Goal: Task Accomplishment & Management: Complete application form

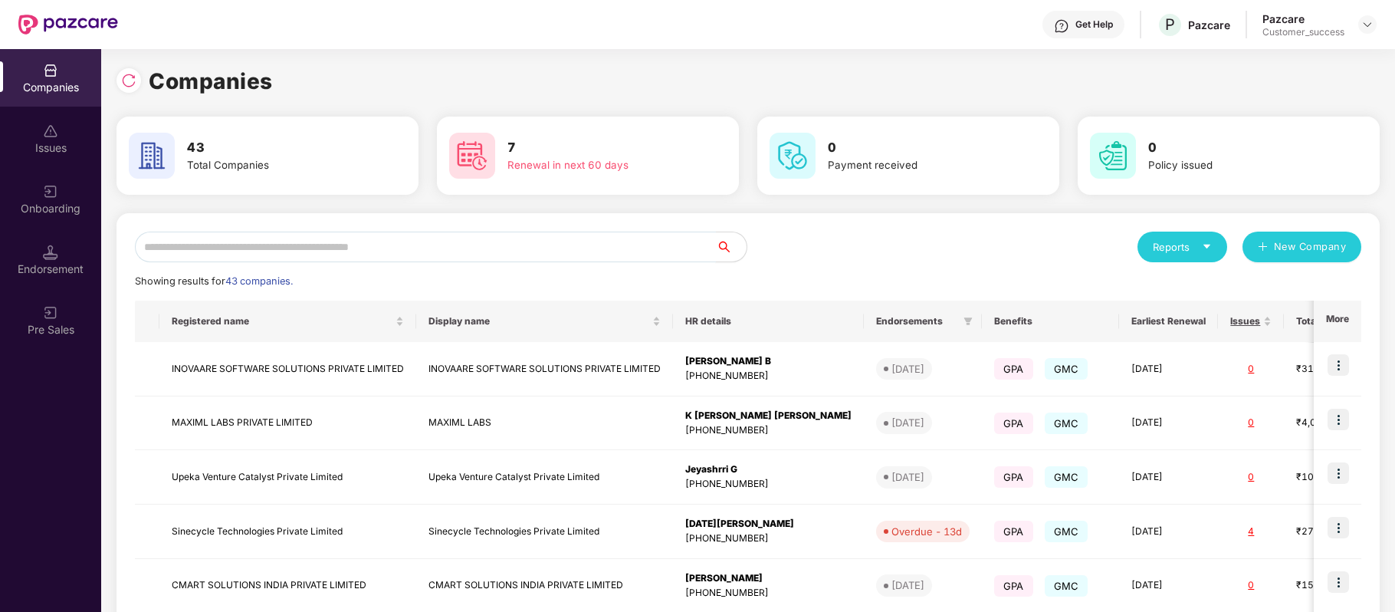
click at [432, 253] on input "text" at bounding box center [425, 246] width 581 height 31
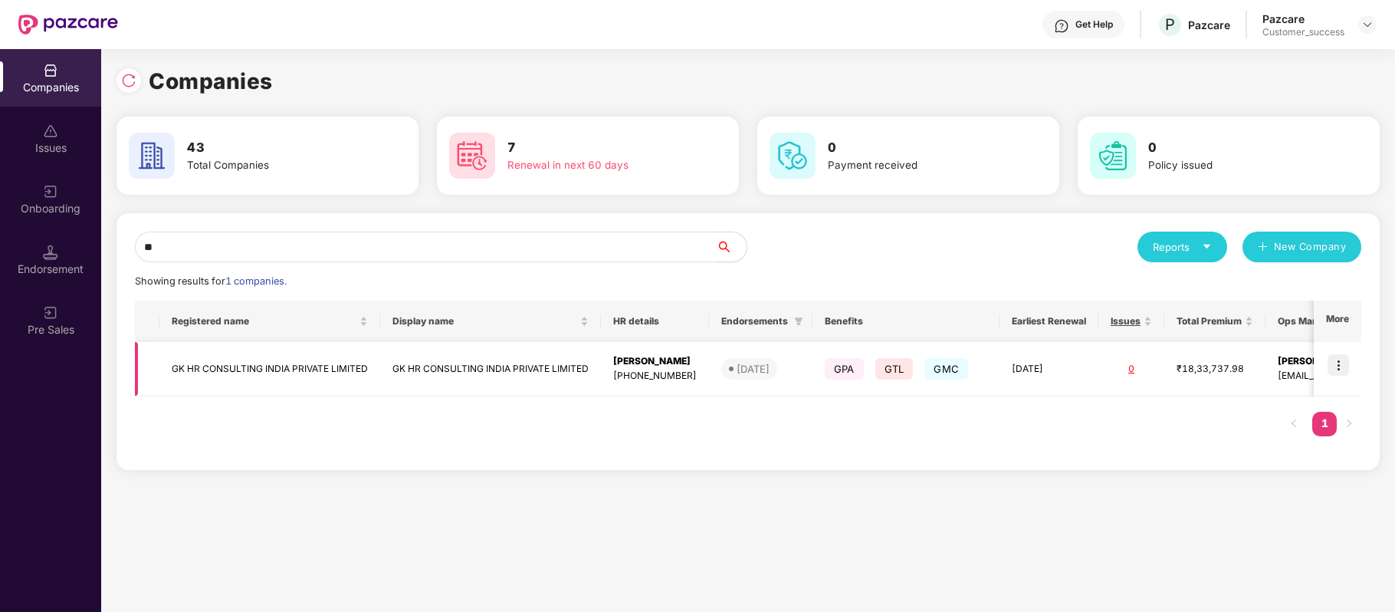
type input "**"
click at [1337, 366] on img at bounding box center [1337, 364] width 21 height 21
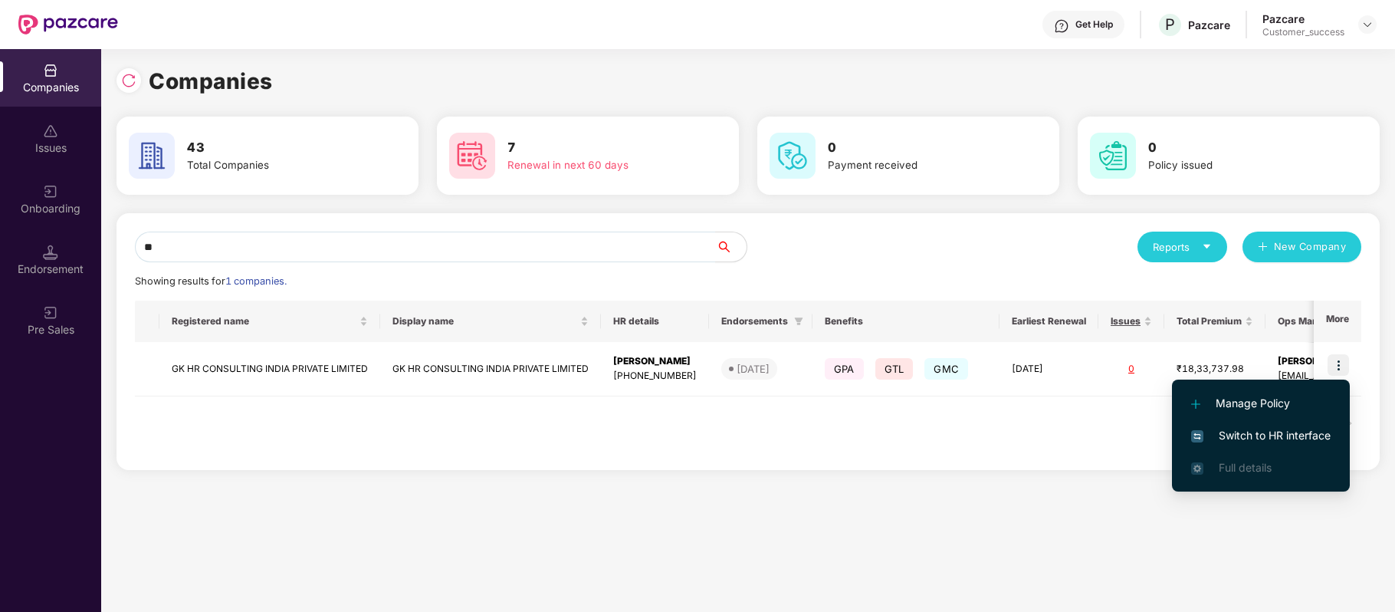
click at [1307, 427] on span "Switch to HR interface" at bounding box center [1260, 435] width 139 height 17
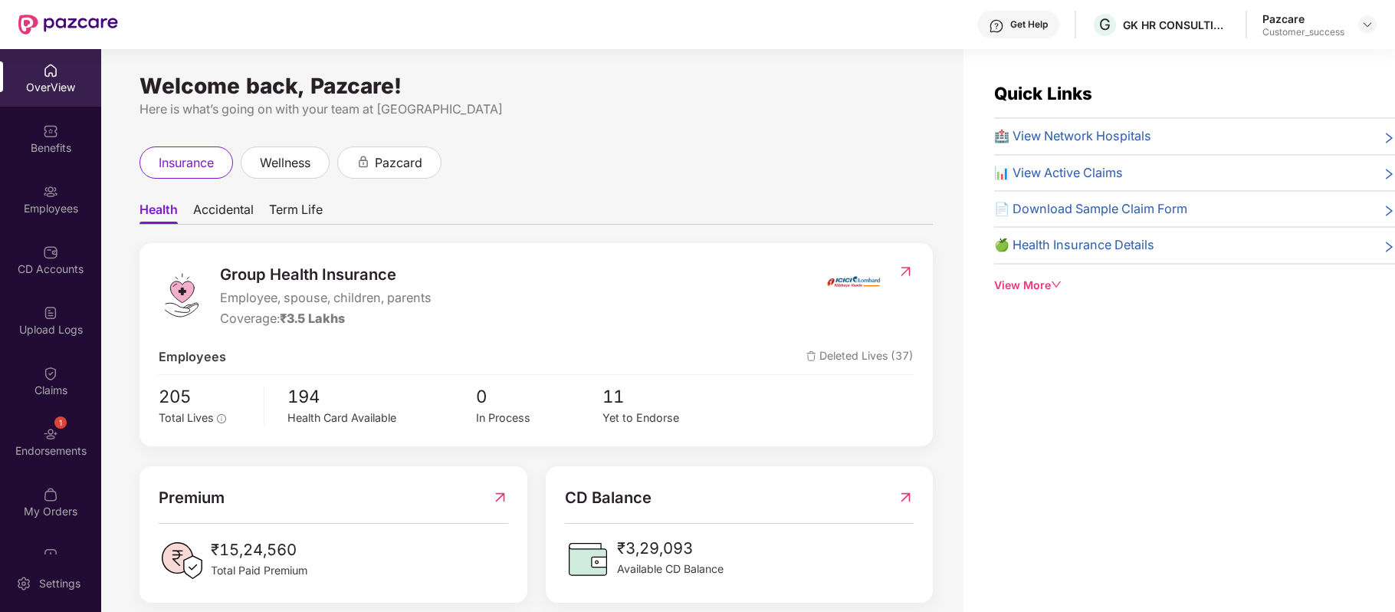
click at [57, 193] on div "Employees" at bounding box center [50, 198] width 101 height 57
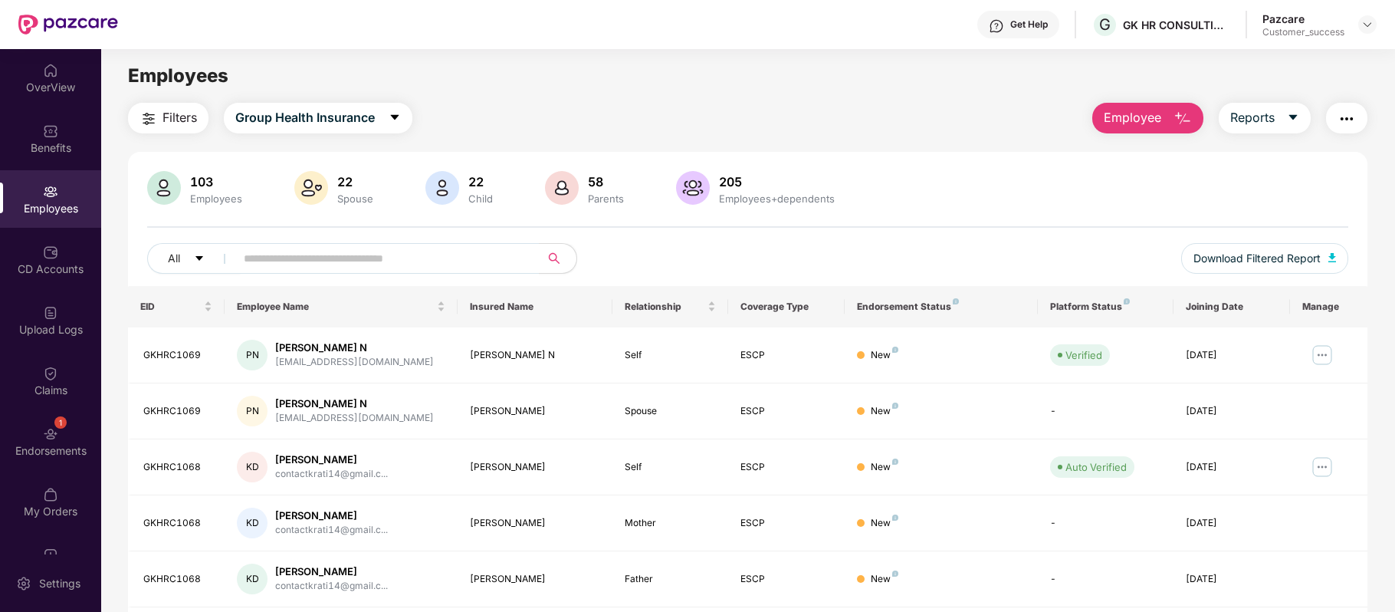
click at [1163, 103] on button "Employee" at bounding box center [1147, 118] width 111 height 31
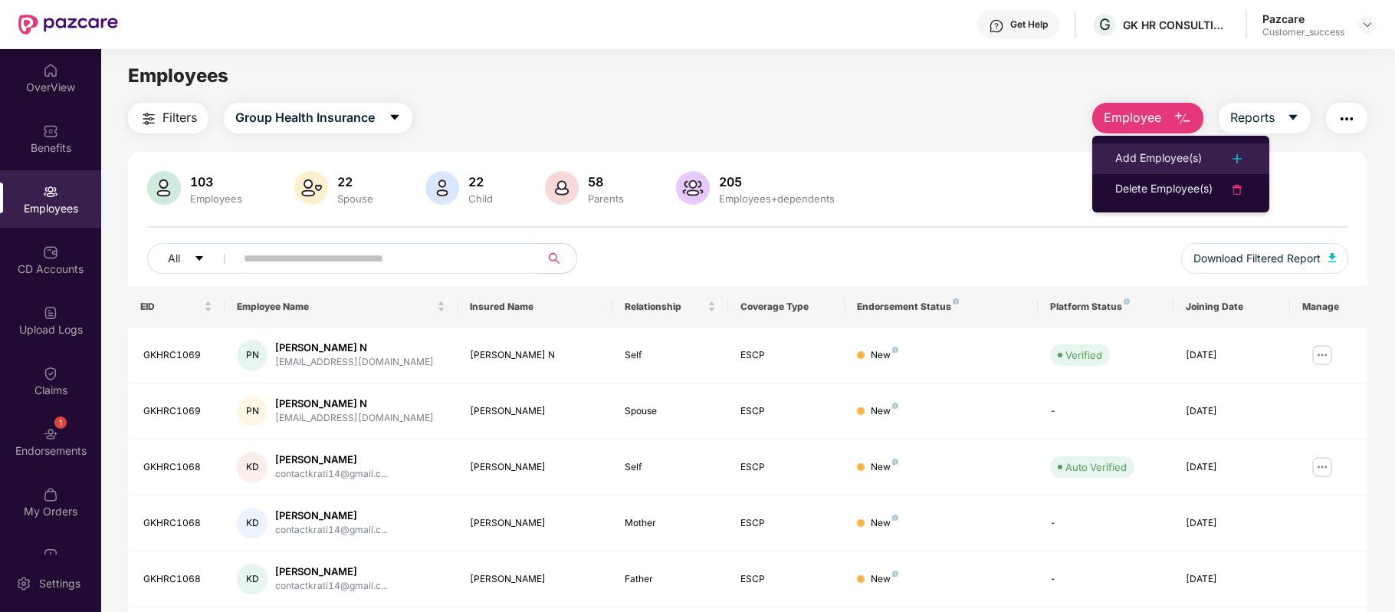
click at [1156, 146] on li "Add Employee(s)" at bounding box center [1180, 158] width 177 height 31
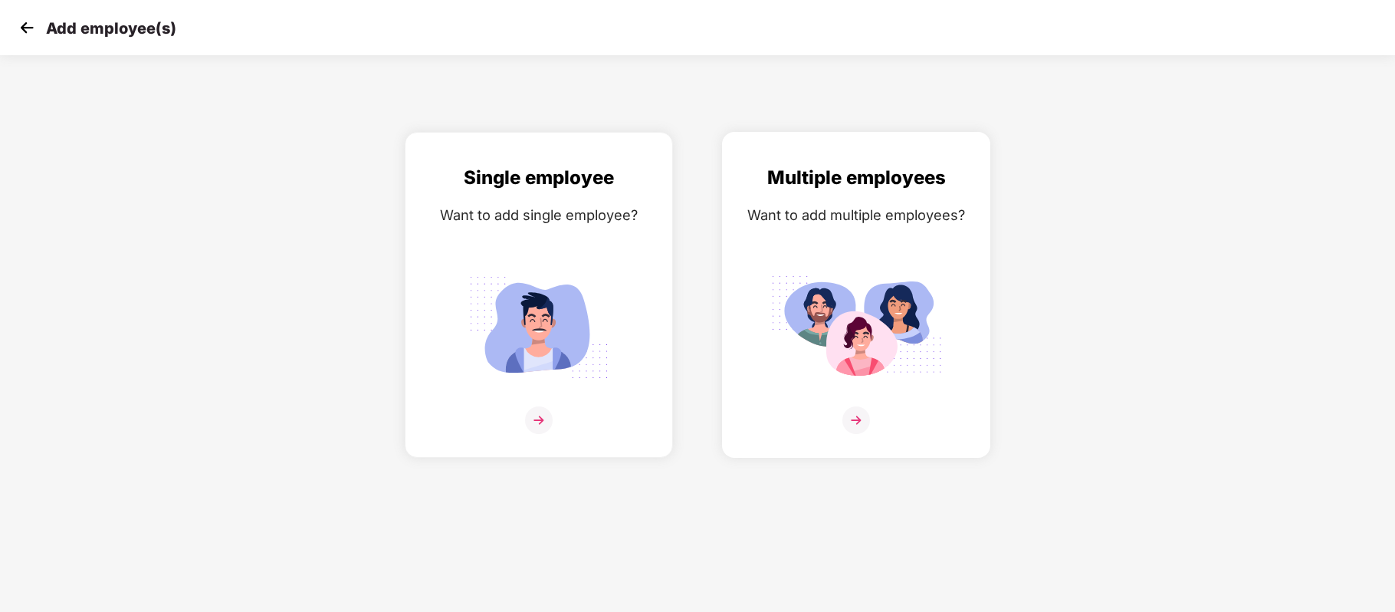
click at [854, 425] on img at bounding box center [856, 420] width 28 height 28
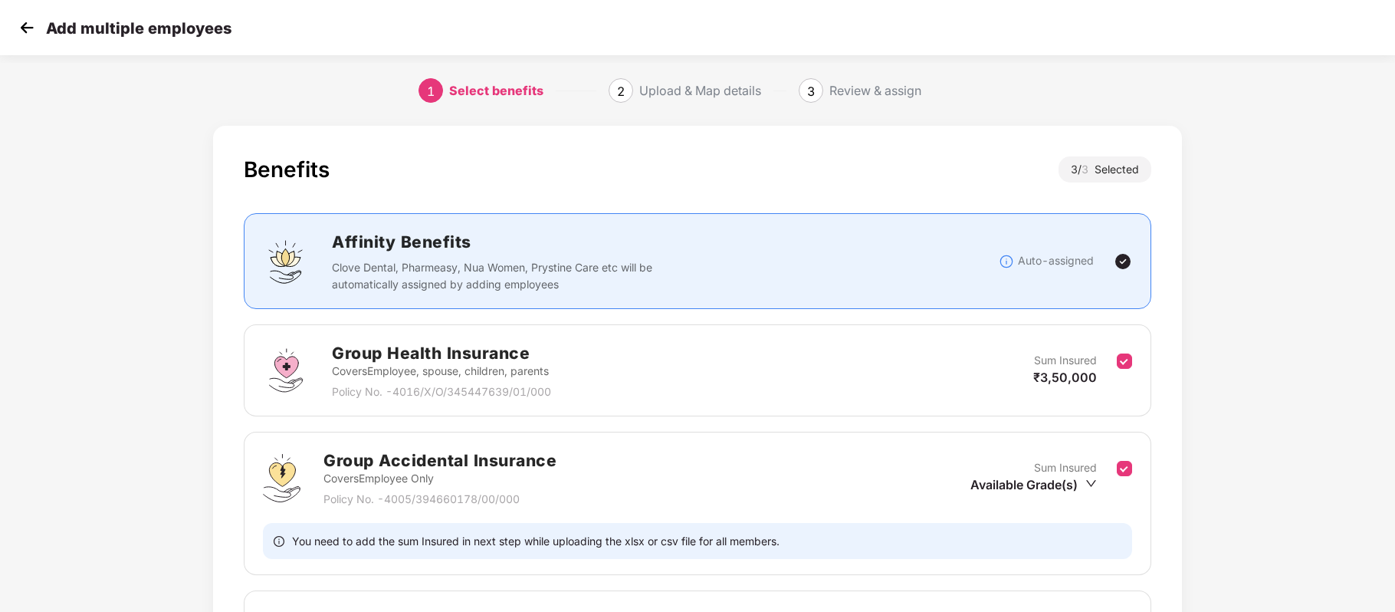
scroll to position [205, 0]
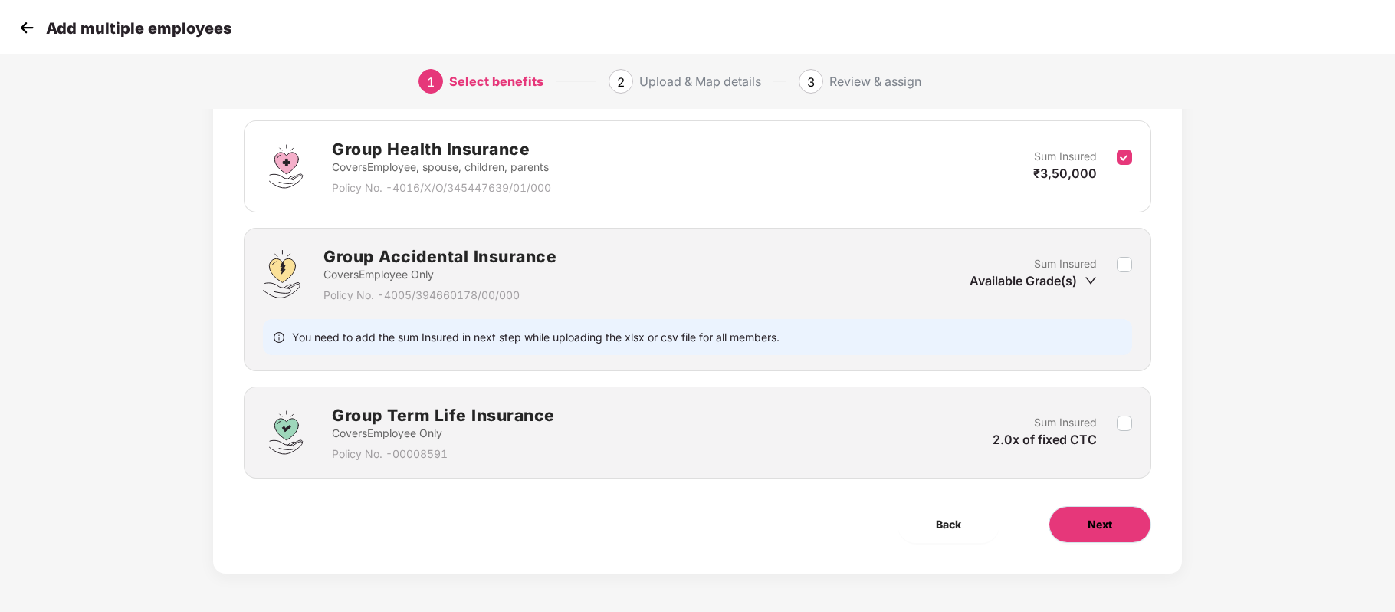
click at [1099, 528] on span "Next" at bounding box center [1100, 524] width 25 height 17
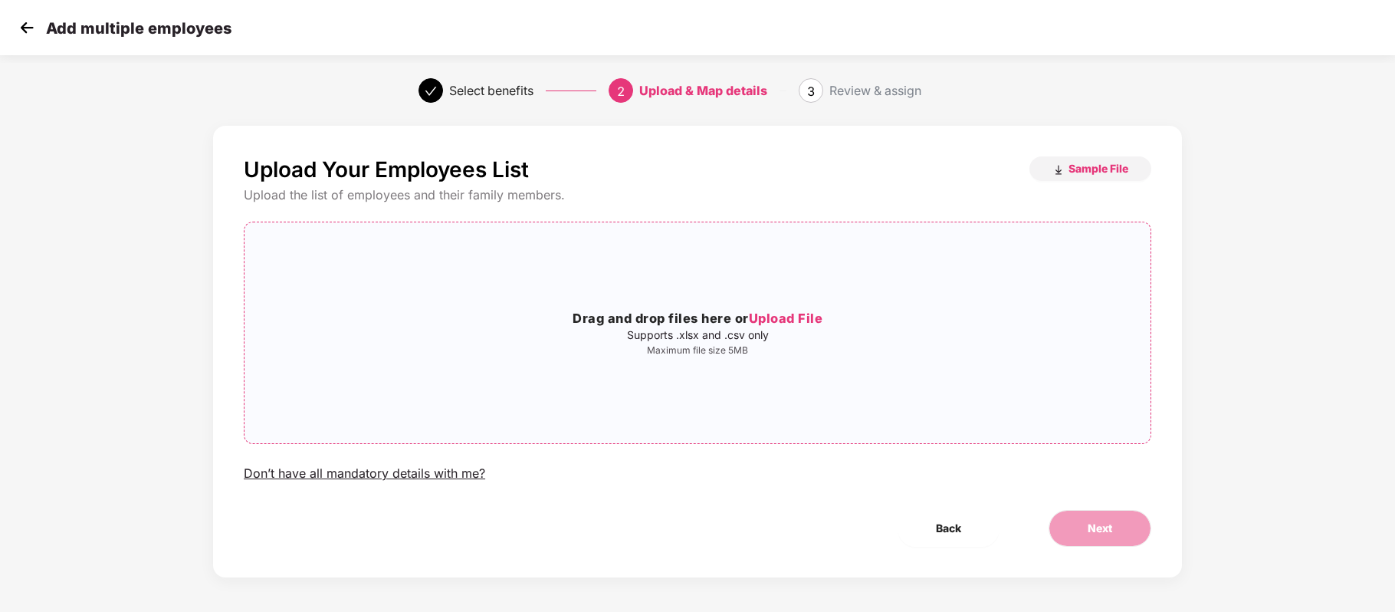
click at [785, 320] on span "Upload File" at bounding box center [786, 317] width 74 height 15
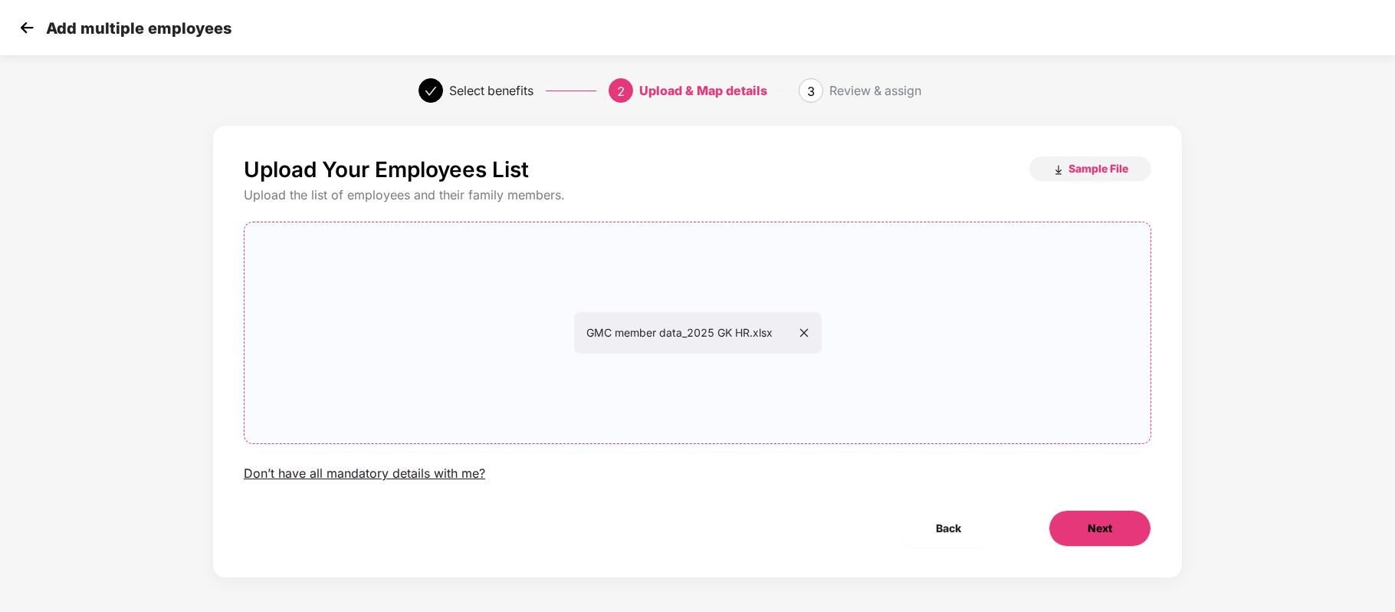
click at [1084, 530] on button "Next" at bounding box center [1099, 528] width 103 height 37
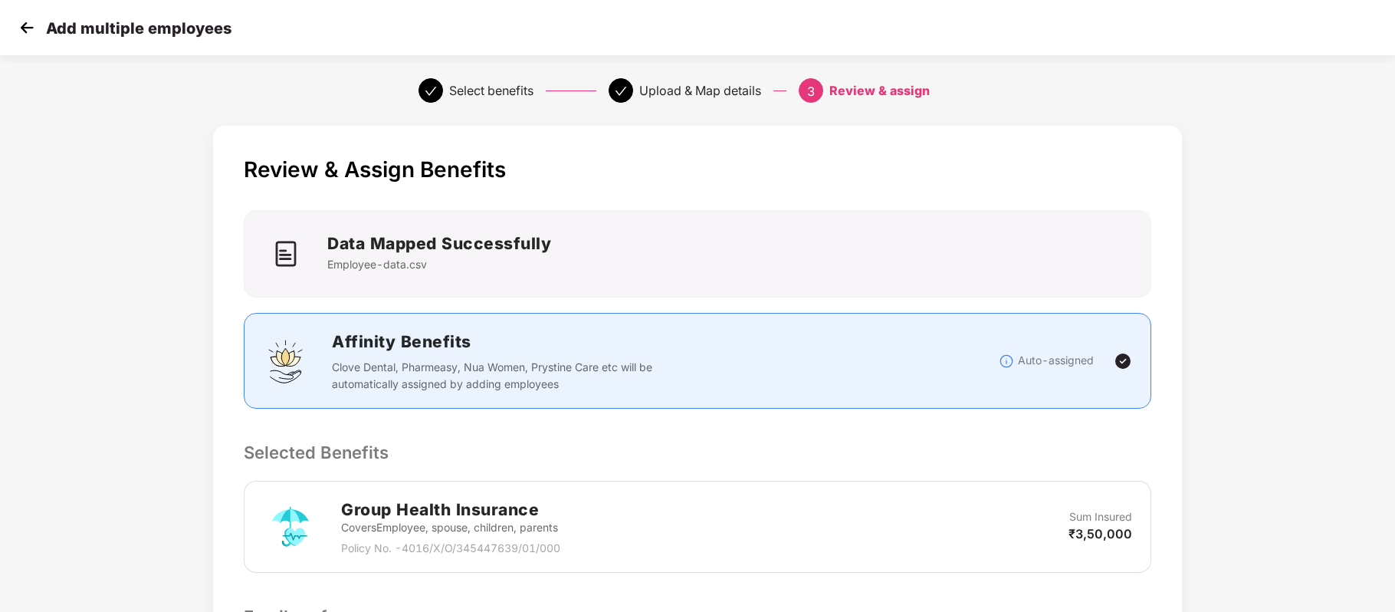
scroll to position [244, 0]
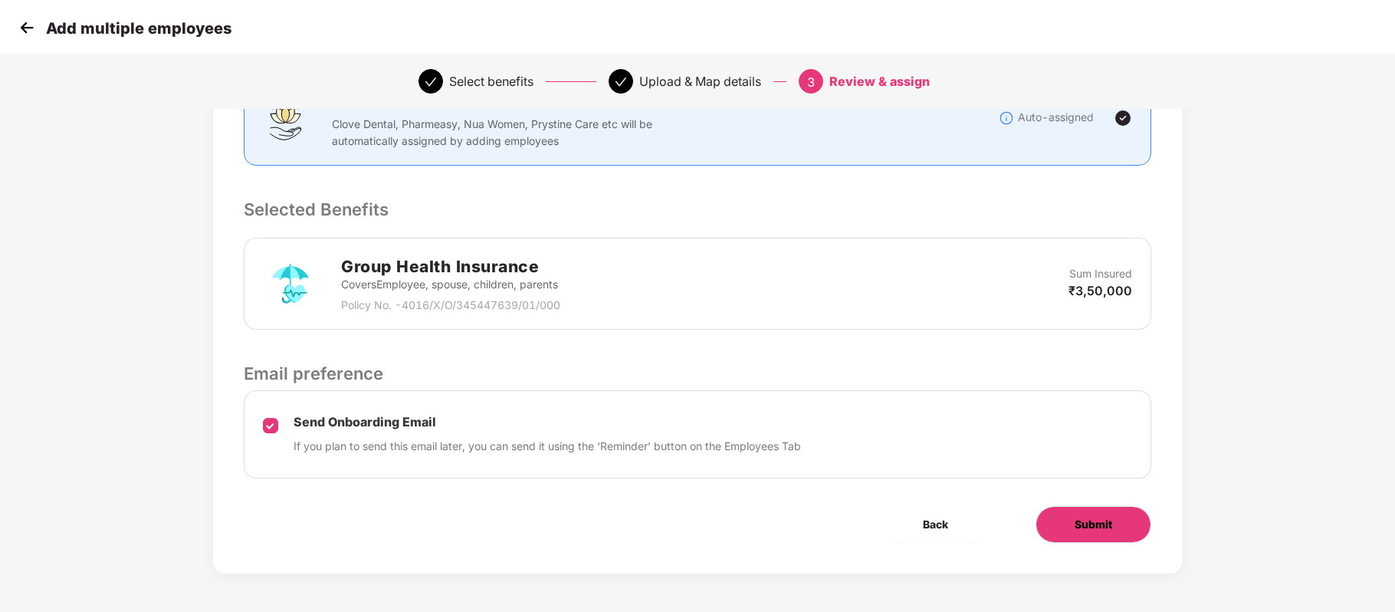
click at [1085, 522] on span "Submit" at bounding box center [1094, 524] width 38 height 17
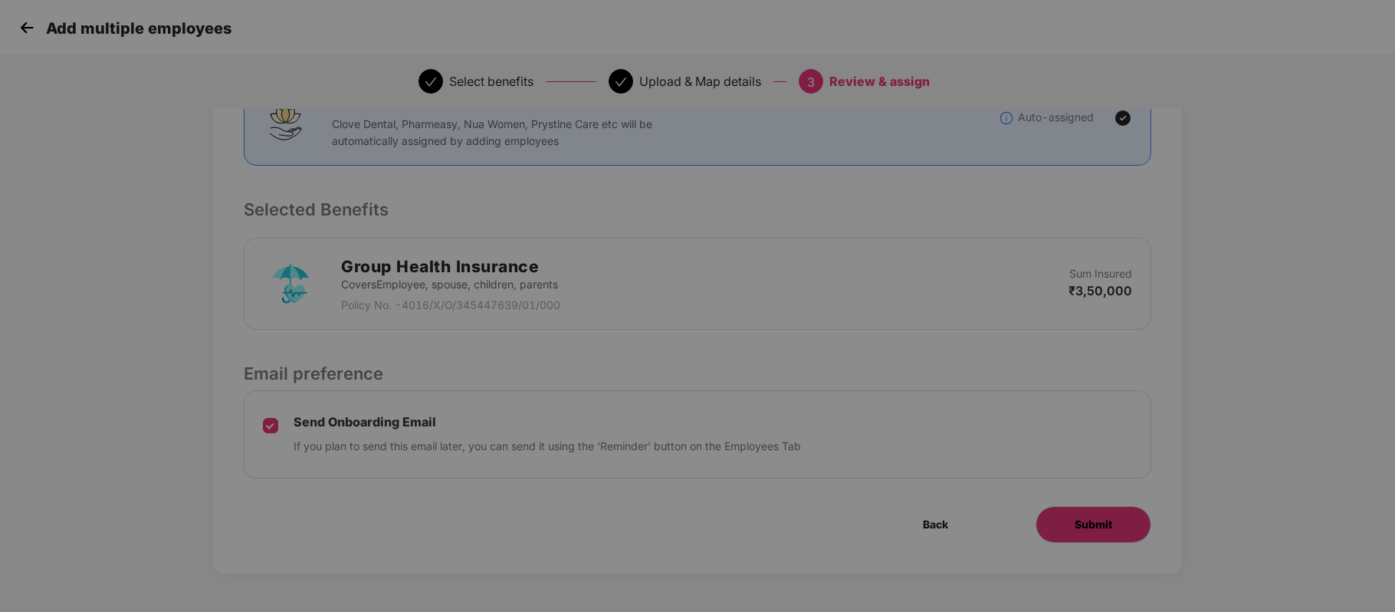
scroll to position [0, 0]
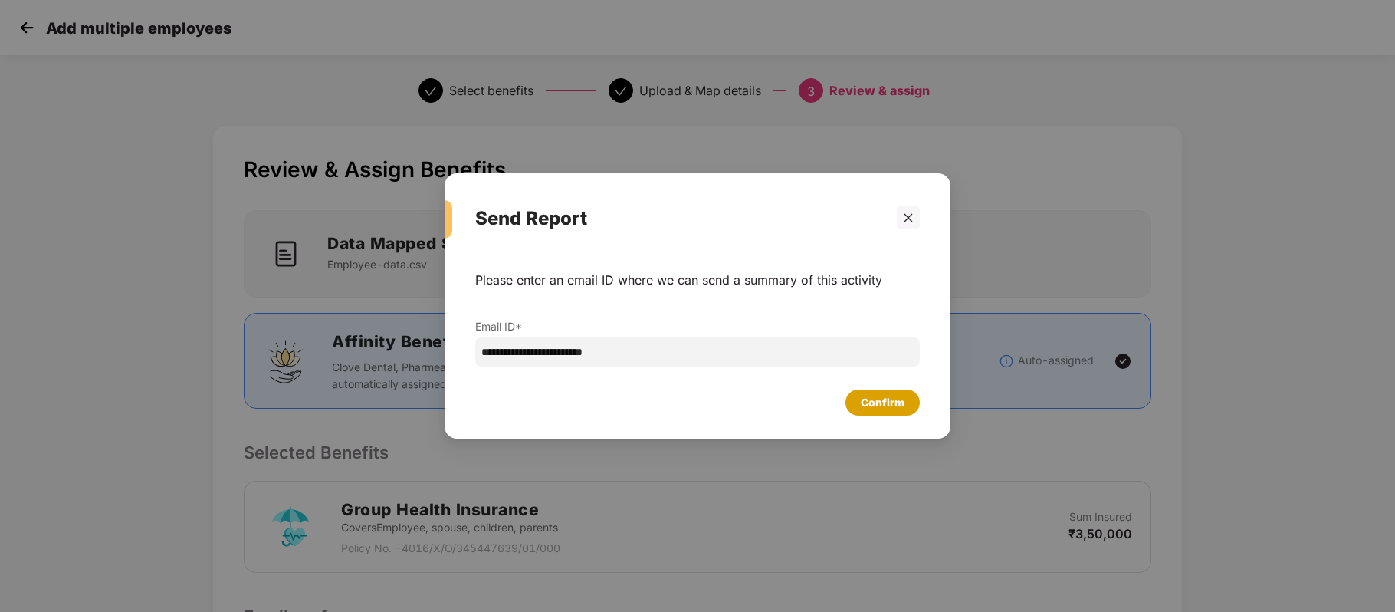
click at [894, 400] on div "Confirm" at bounding box center [883, 402] width 44 height 17
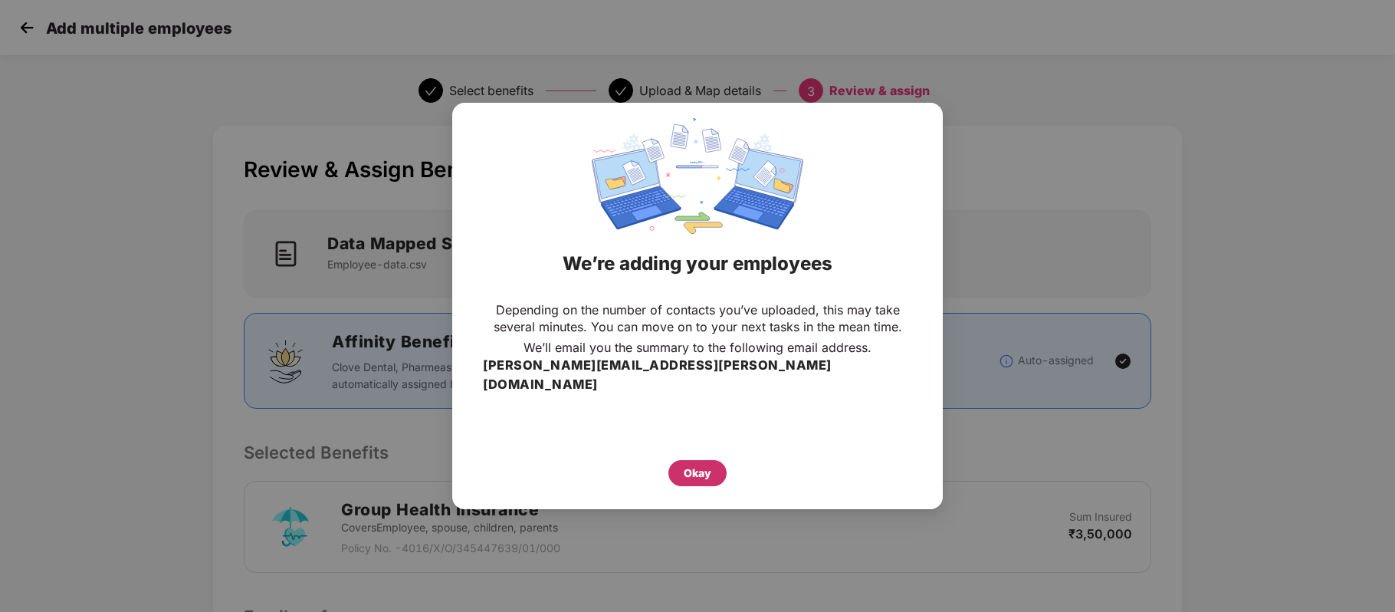
click at [700, 460] on div "Okay" at bounding box center [697, 473] width 58 height 26
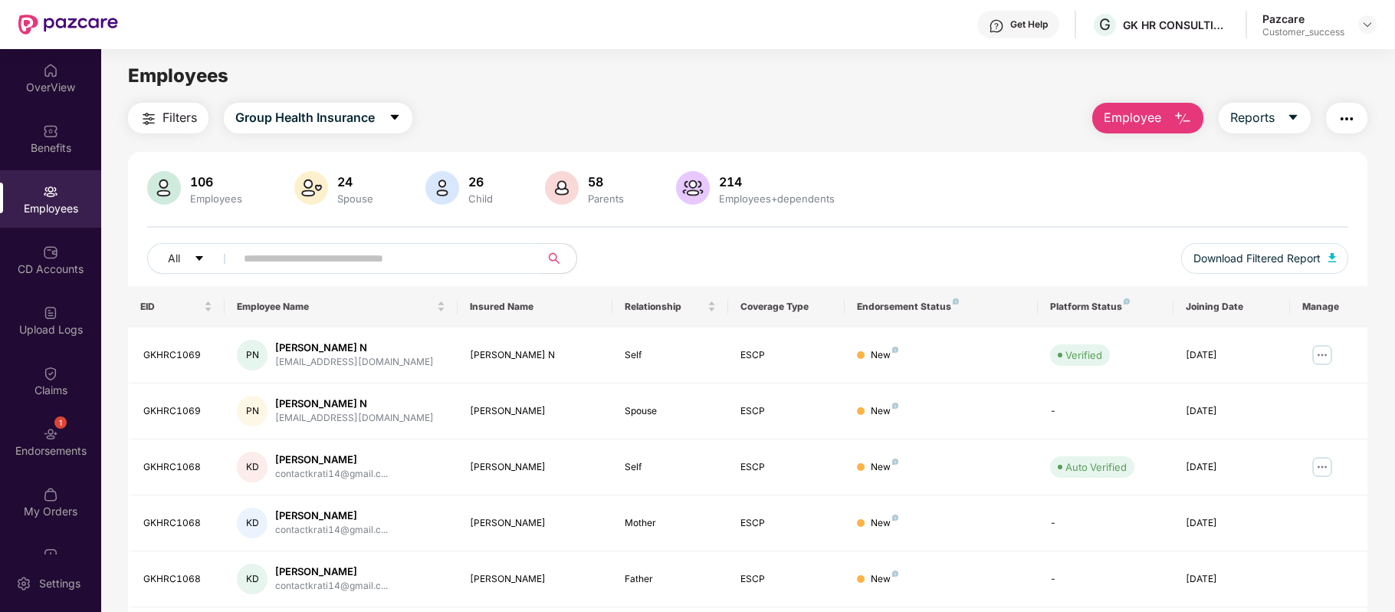
click at [314, 261] on input "text" at bounding box center [381, 258] width 275 height 23
paste input "*******"
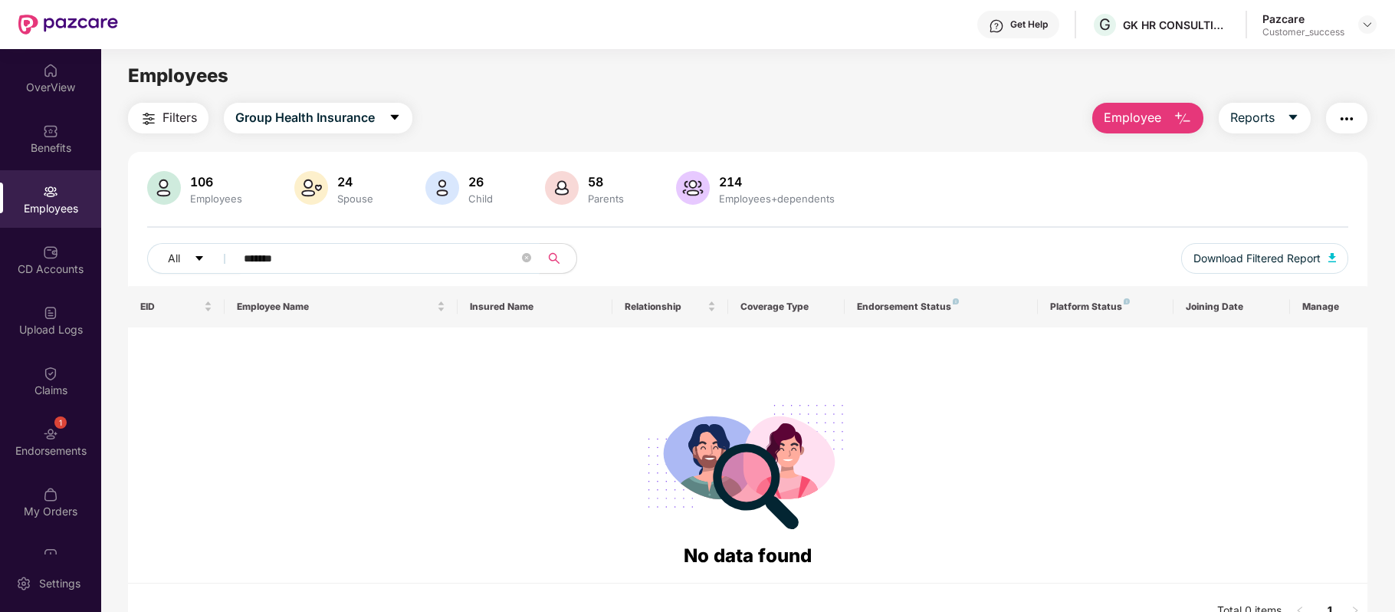
type input "*******"
click at [374, 123] on span "Group Health Insurance" at bounding box center [304, 117] width 139 height 19
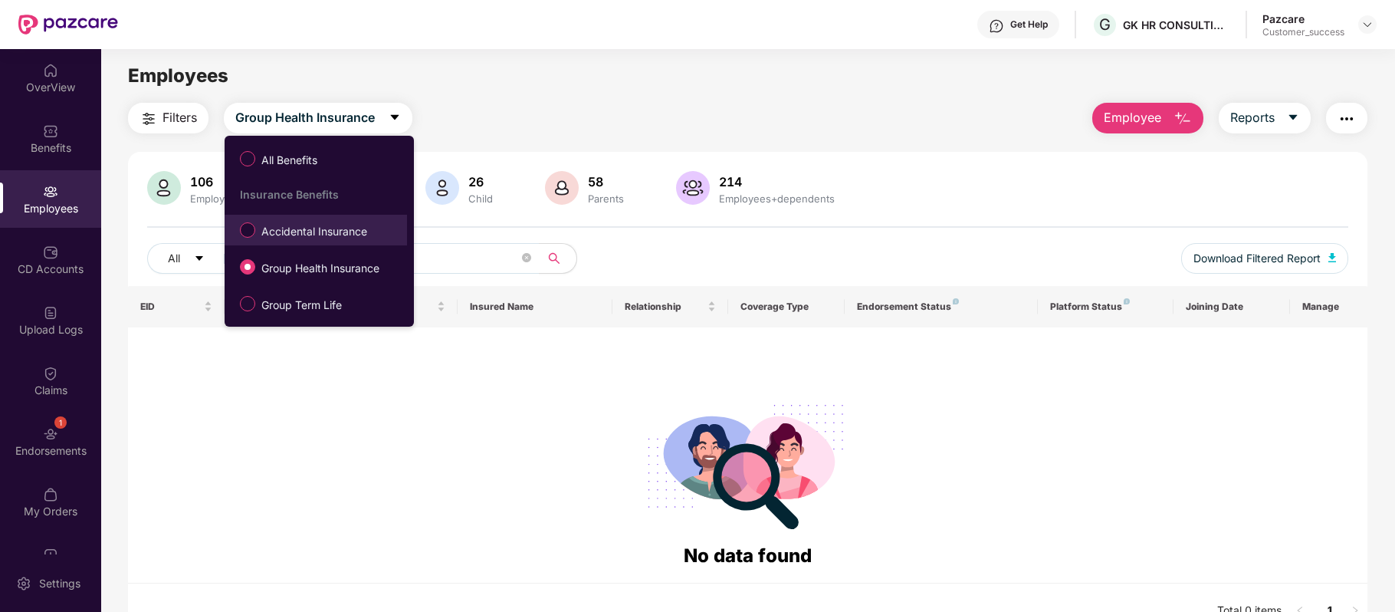
click at [325, 228] on span "Accidental Insurance" at bounding box center [314, 231] width 118 height 17
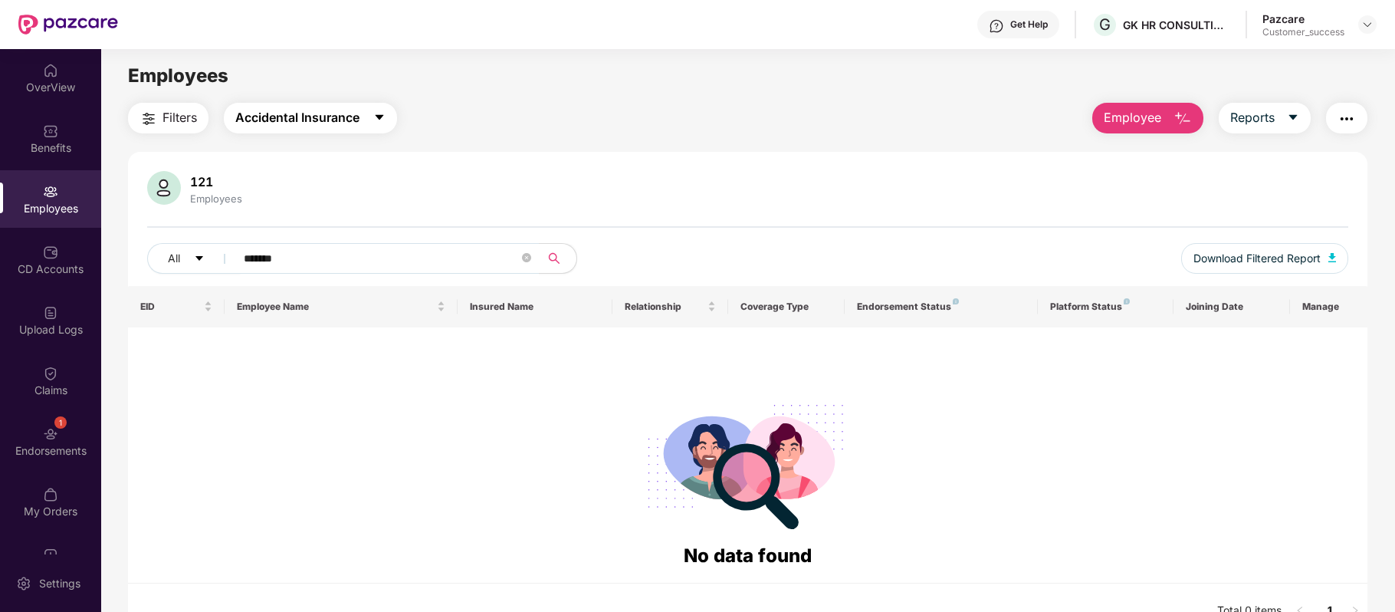
click at [362, 124] on button "Accidental Insurance" at bounding box center [310, 118] width 173 height 31
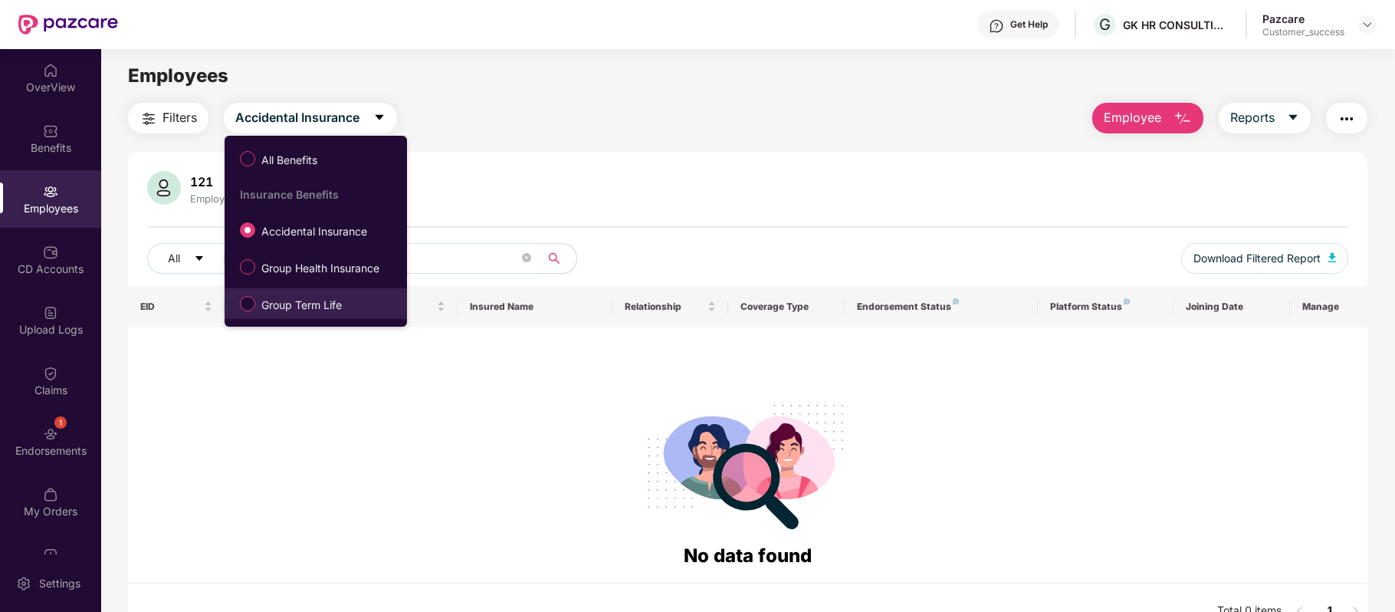
click at [310, 300] on span "Group Term Life" at bounding box center [301, 305] width 93 height 17
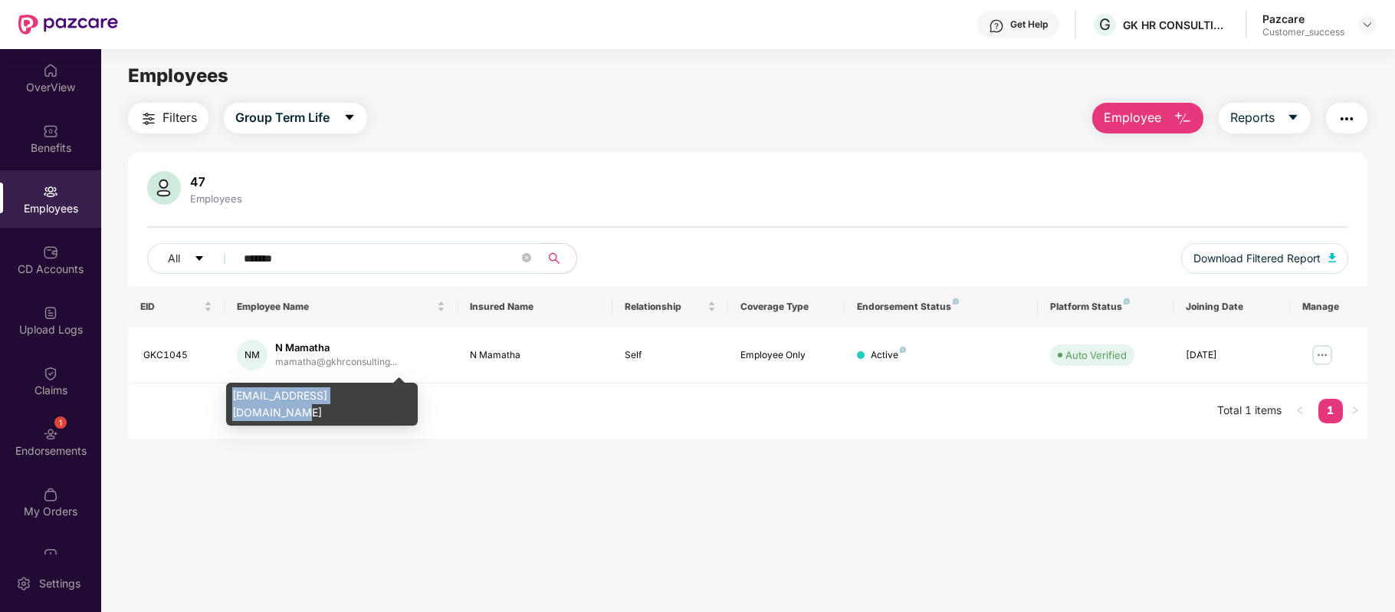
drag, startPoint x: 231, startPoint y: 399, endPoint x: 387, endPoint y: 396, distance: 155.6
click at [387, 396] on div "mamatha@gkhrconsulting.com" at bounding box center [322, 403] width 192 height 43
copy div "mamatha@gkhrconsulting.com"
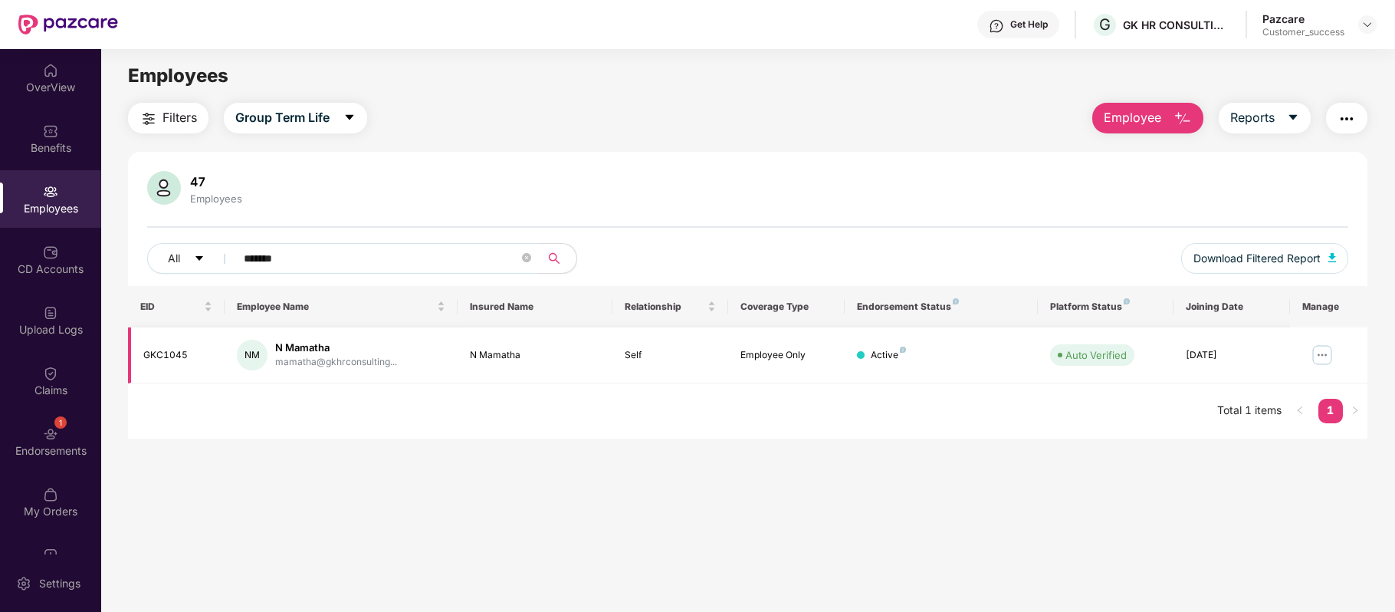
click at [1321, 353] on img at bounding box center [1322, 355] width 25 height 25
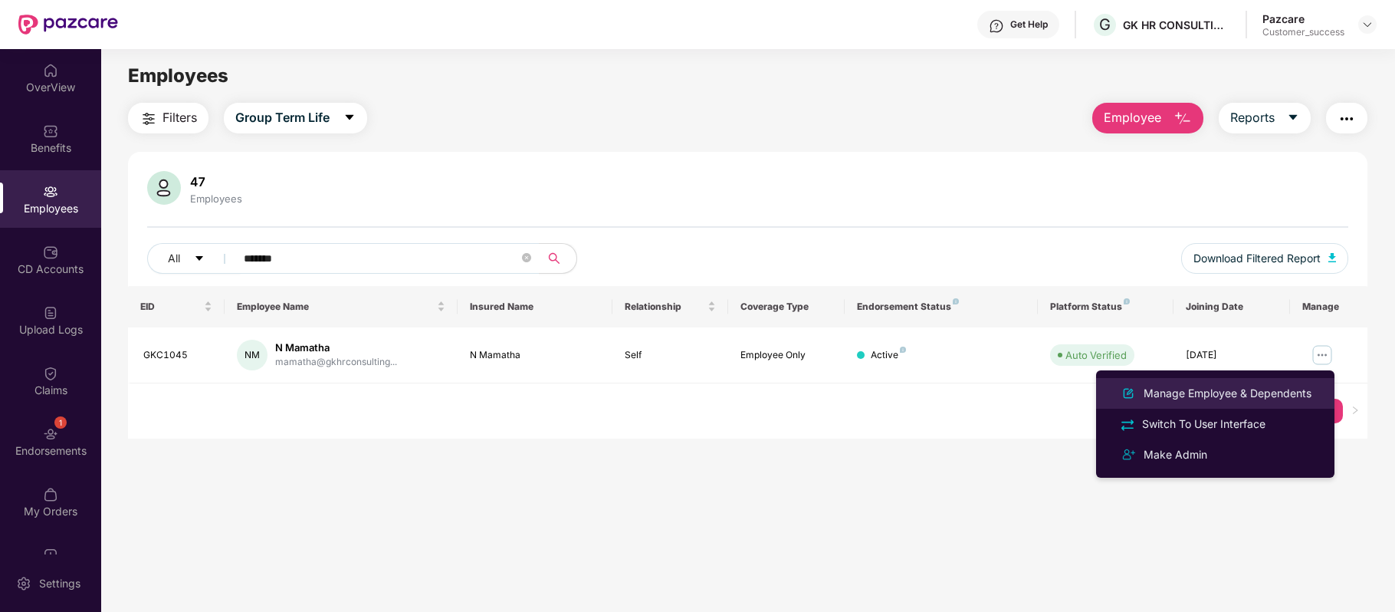
click at [1252, 389] on div "Manage Employee & Dependents" at bounding box center [1227, 393] width 174 height 17
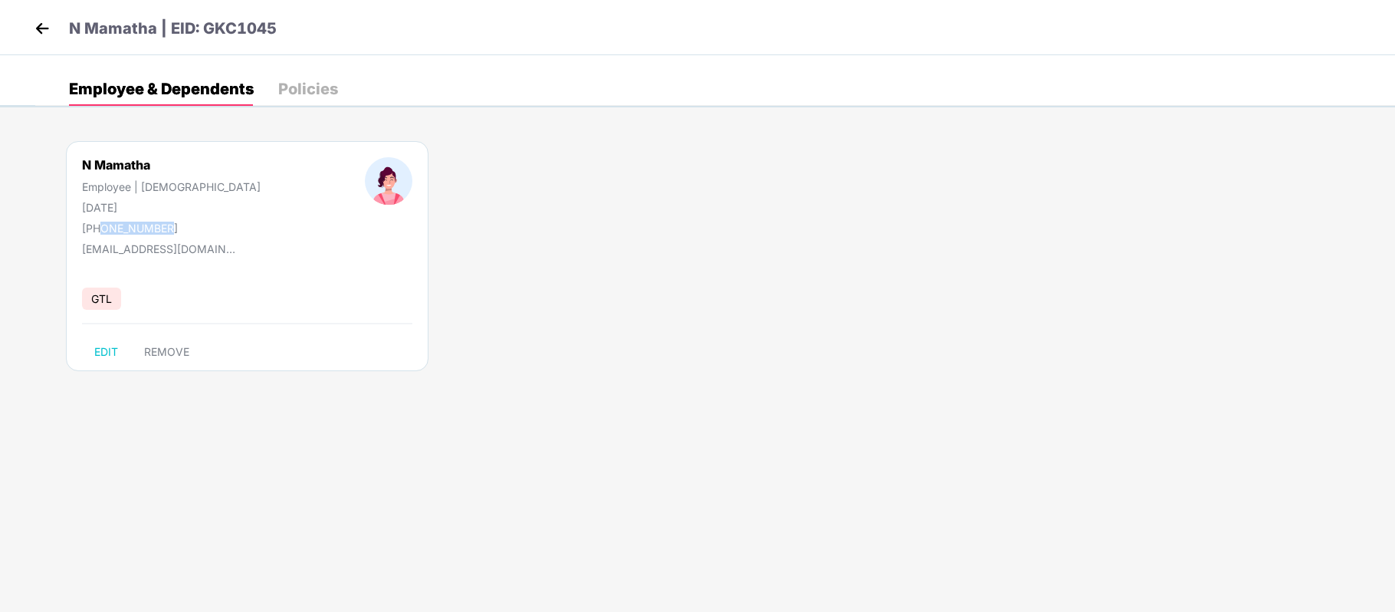
drag, startPoint x: 173, startPoint y: 222, endPoint x: 102, endPoint y: 227, distance: 71.4
click at [102, 227] on div "+919148971540" at bounding box center [171, 228] width 179 height 13
copy div "9148971540"
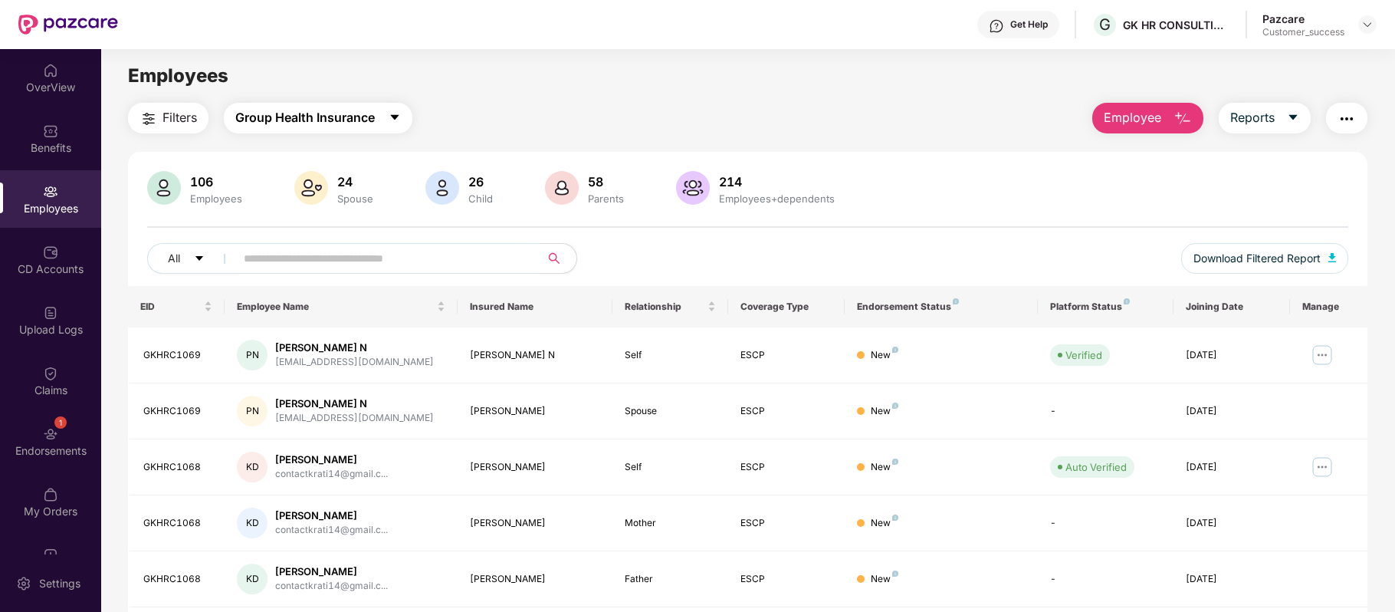
click at [366, 120] on span "Group Health Insurance" at bounding box center [304, 117] width 139 height 19
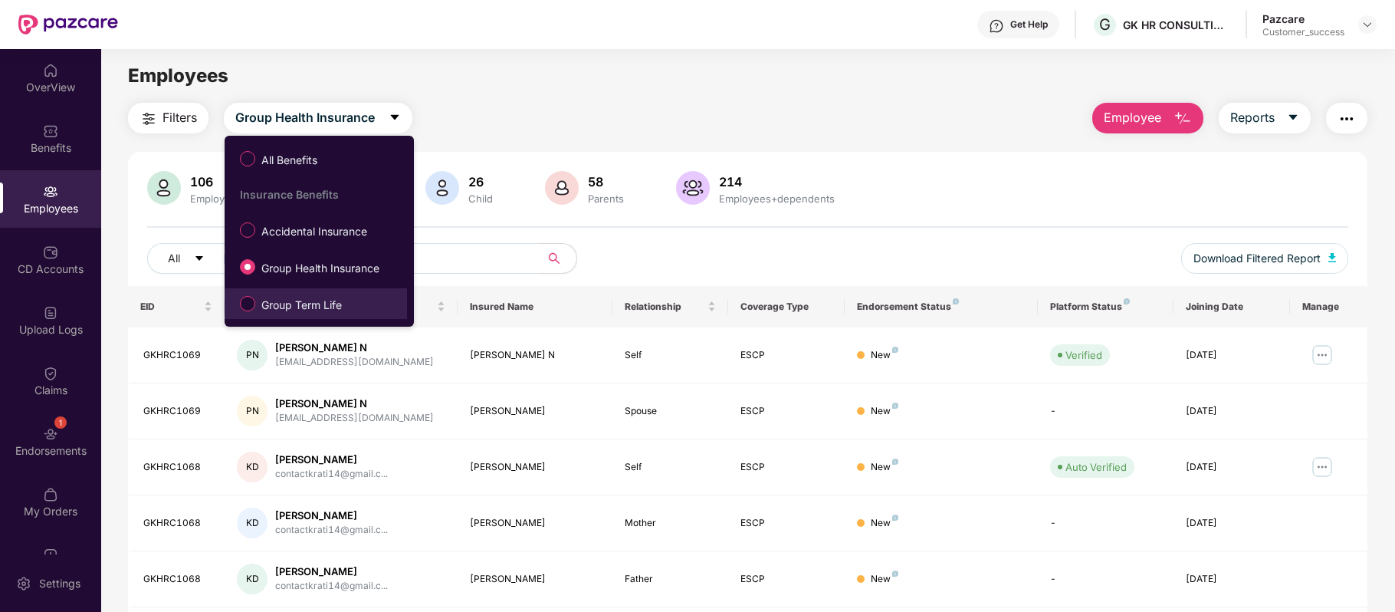
click at [322, 313] on span "Group Term Life" at bounding box center [301, 305] width 93 height 17
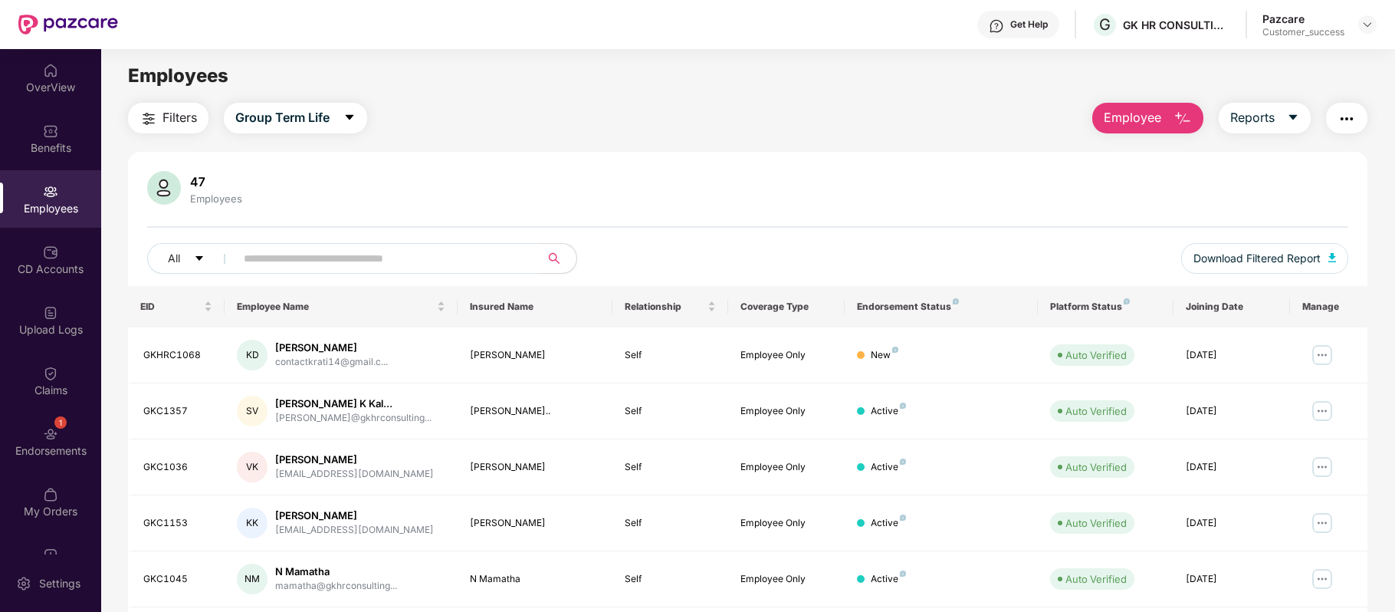
click at [310, 264] on input "text" at bounding box center [381, 258] width 275 height 23
paste input "*******"
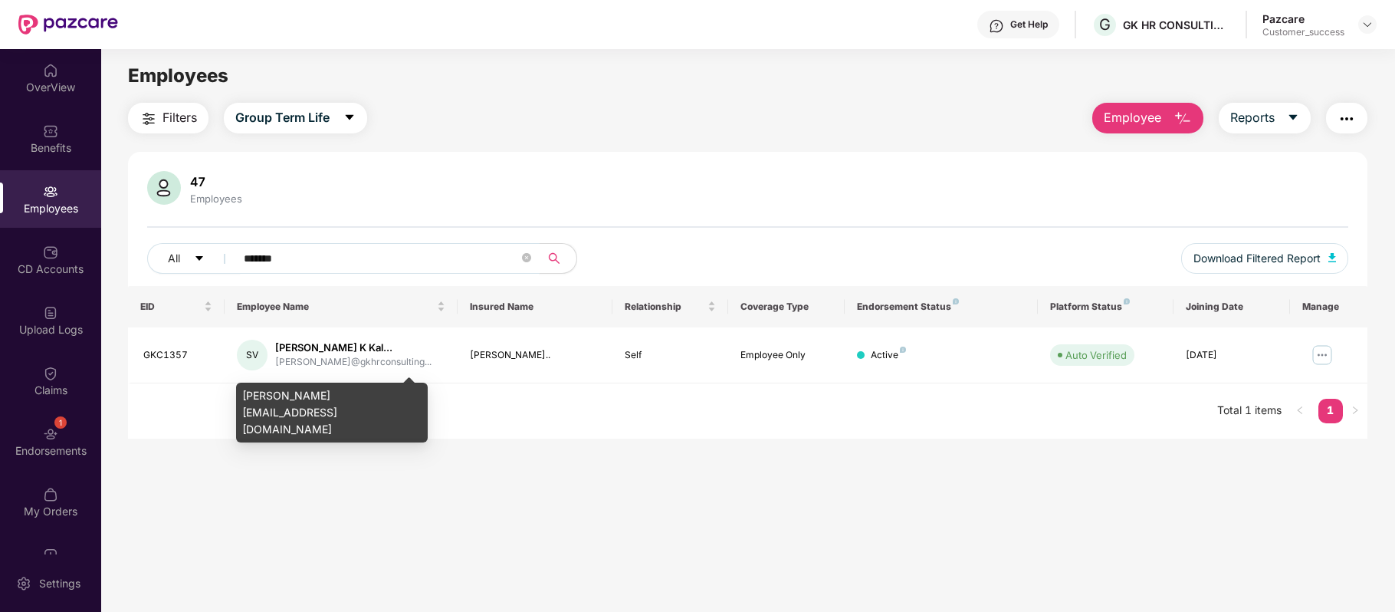
type input "*******"
drag, startPoint x: 240, startPoint y: 393, endPoint x: 395, endPoint y: 392, distance: 155.6
click at [395, 392] on div "sivaram@gkhrconsulting.com" at bounding box center [332, 412] width 192 height 60
copy div "sivaram@gkhrconsulting.com"
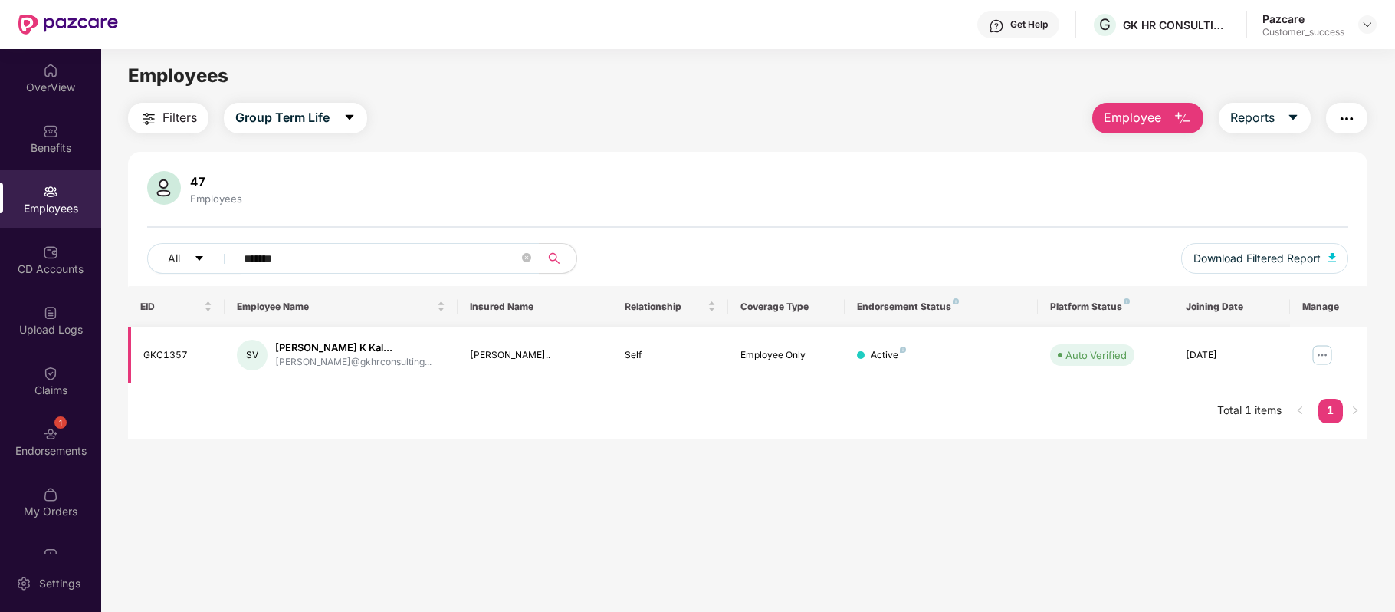
click at [1320, 351] on img at bounding box center [1322, 355] width 25 height 25
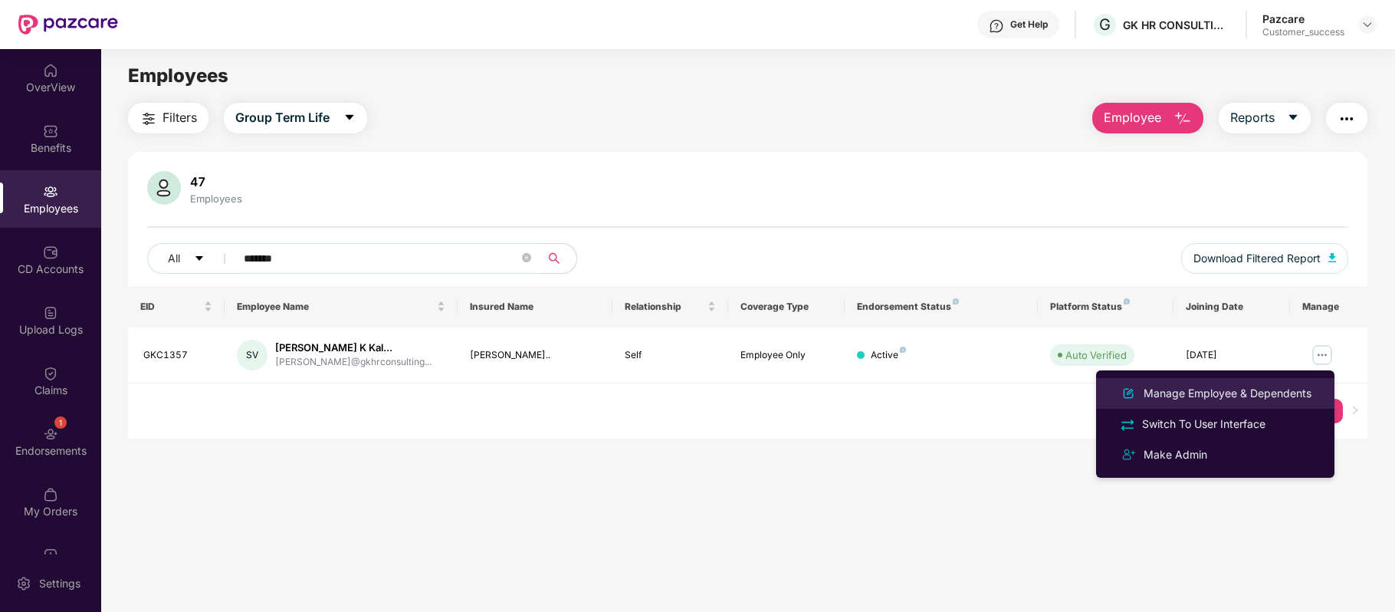
click at [1263, 384] on div "Manage Employee & Dependents" at bounding box center [1215, 393] width 199 height 18
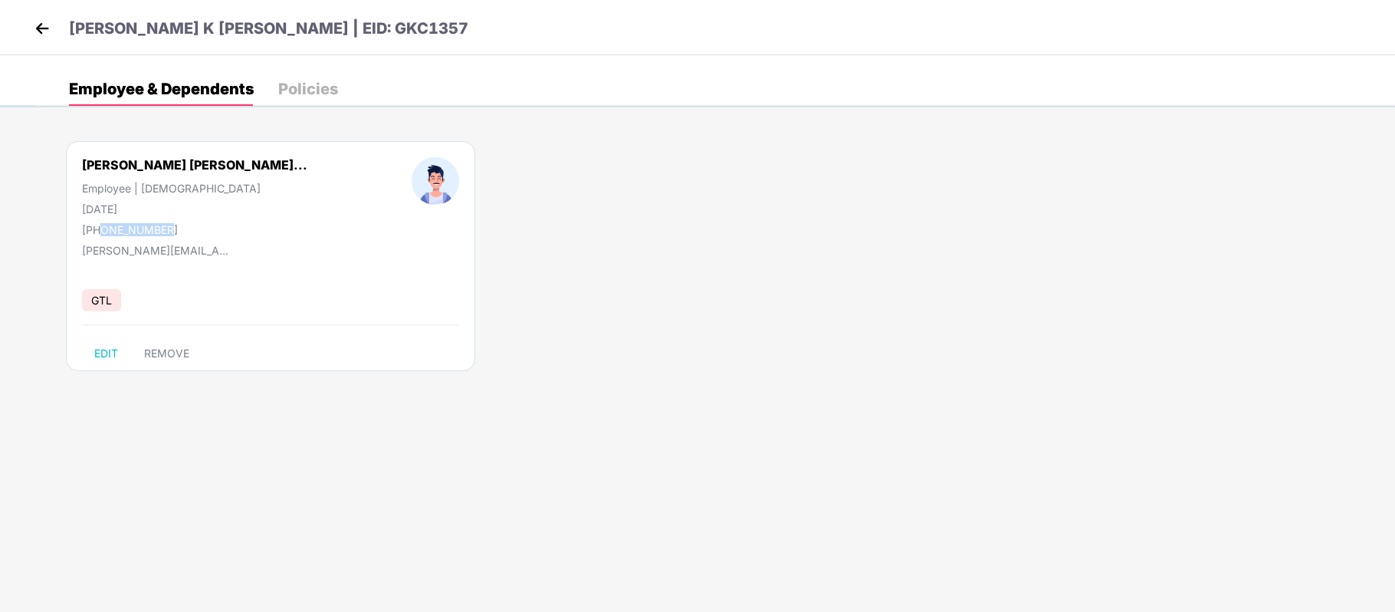
drag, startPoint x: 175, startPoint y: 236, endPoint x: 102, endPoint y: 231, distance: 73.0
click at [102, 231] on div "+919731464540" at bounding box center [194, 229] width 225 height 13
copy div "9731464540"
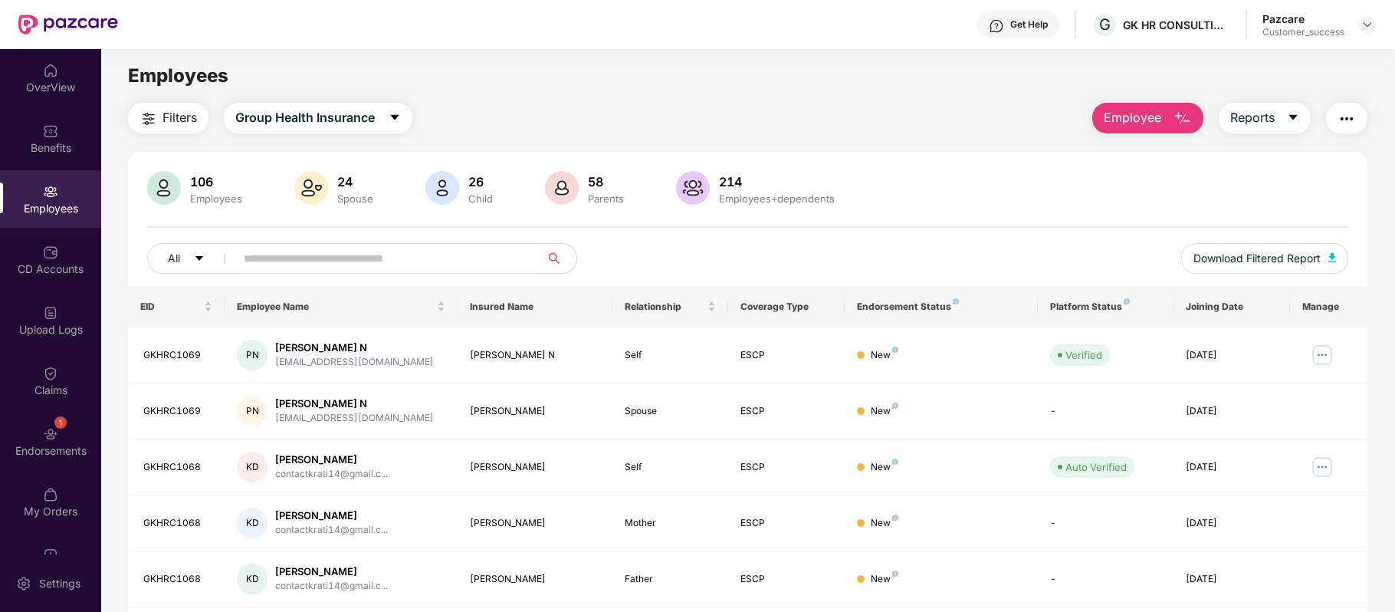
paste input "*******"
click at [354, 252] on input "text" at bounding box center [381, 258] width 275 height 23
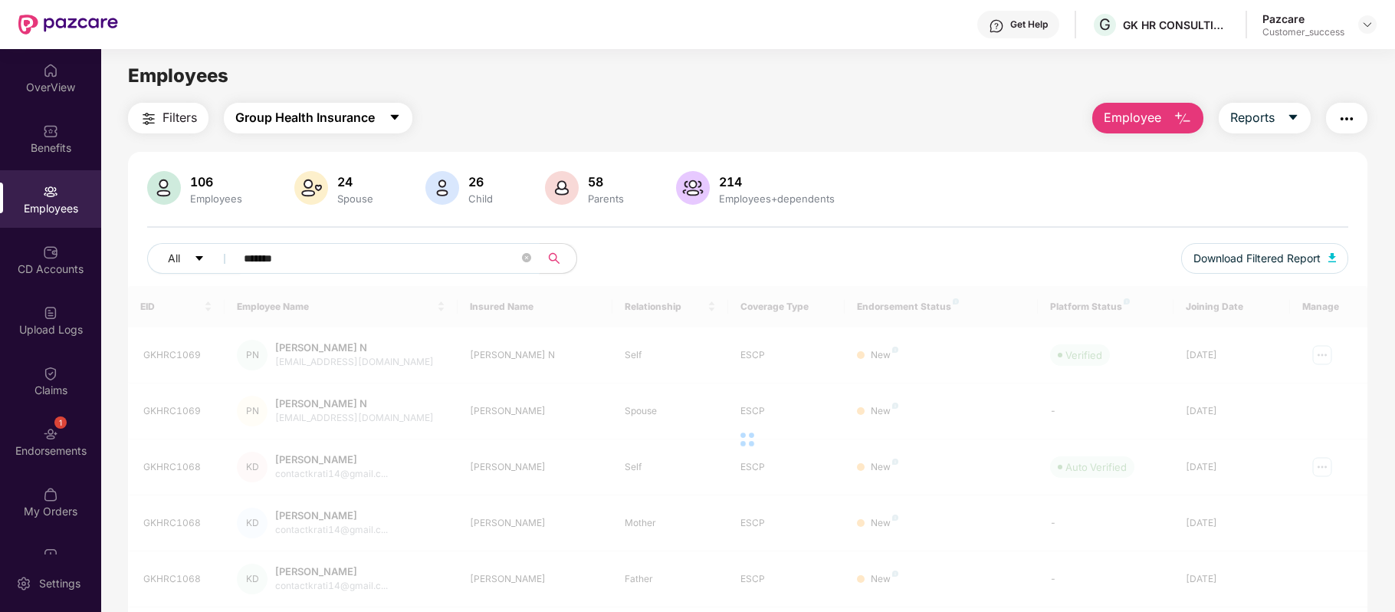
type input "*******"
click at [372, 121] on span "Group Health Insurance" at bounding box center [304, 117] width 139 height 19
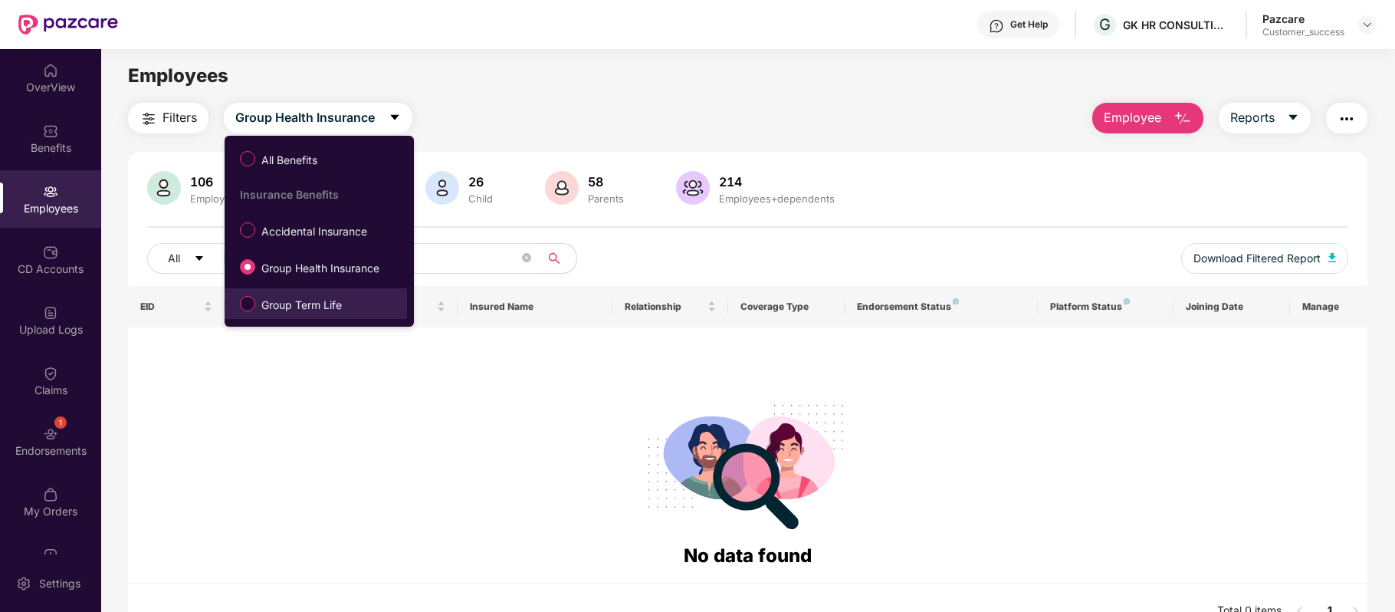
click at [316, 297] on span "Group Term Life" at bounding box center [301, 305] width 93 height 17
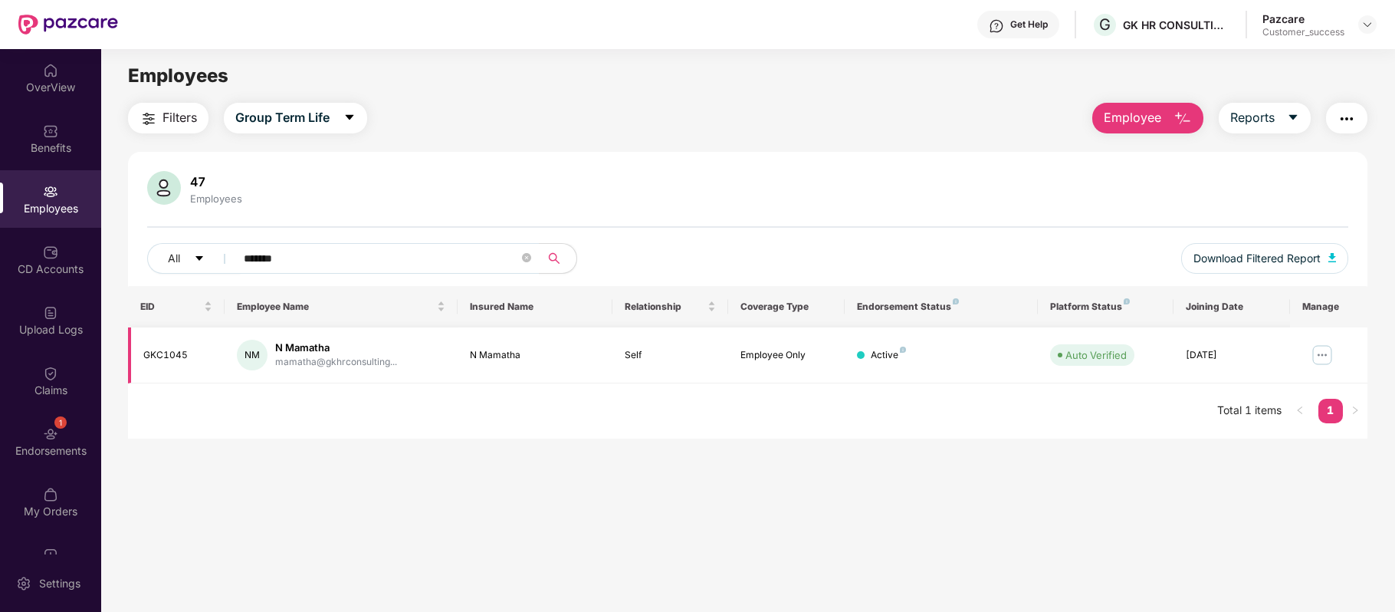
click at [1324, 353] on img at bounding box center [1322, 355] width 25 height 25
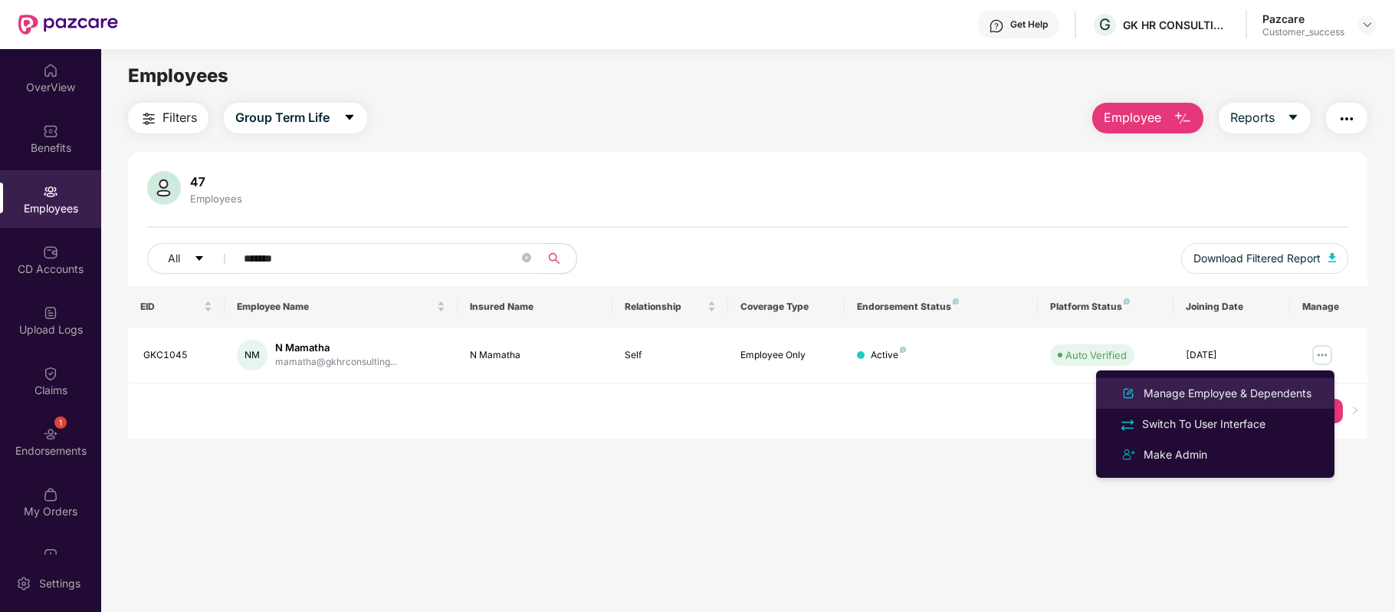
click at [1203, 393] on div "Manage Employee & Dependents" at bounding box center [1227, 393] width 174 height 17
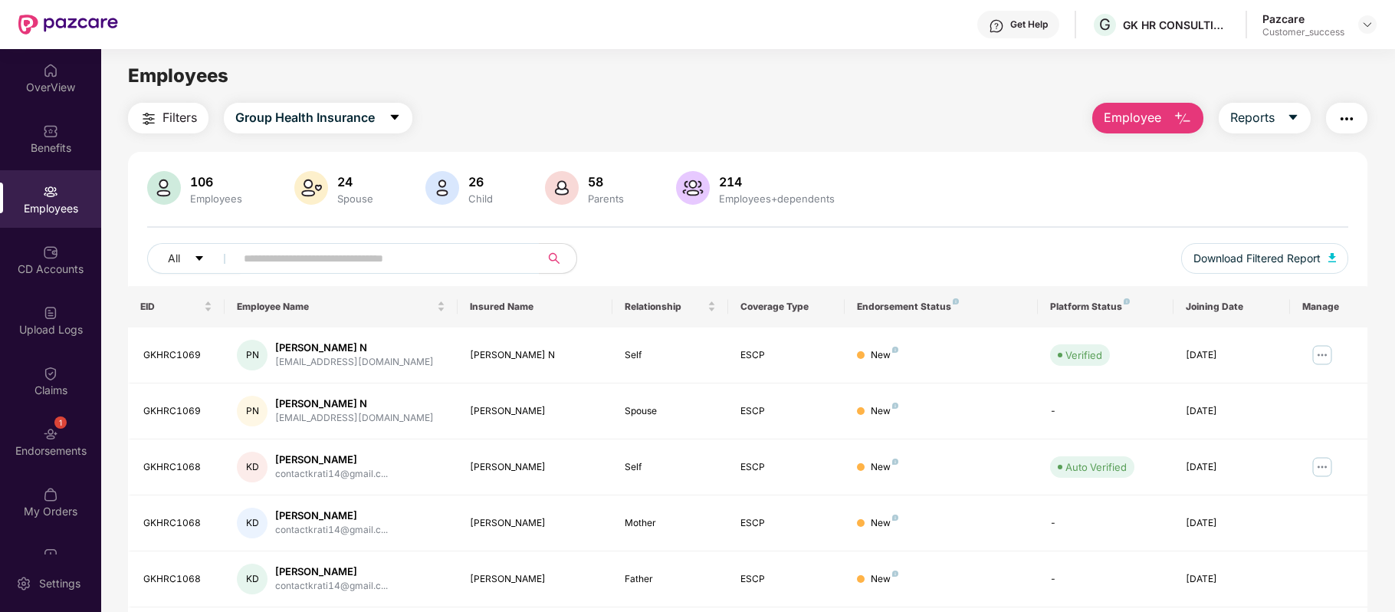
click at [1177, 117] on img "button" at bounding box center [1182, 119] width 18 height 18
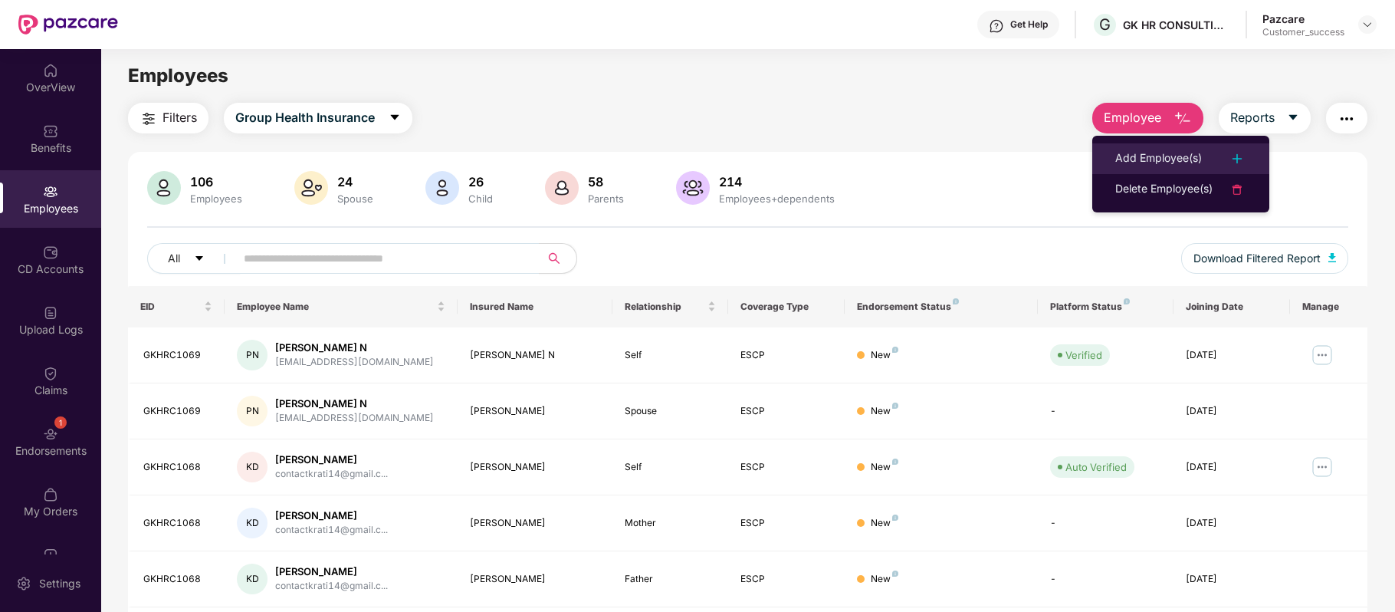
click at [1151, 162] on div "Add Employee(s)" at bounding box center [1158, 158] width 87 height 18
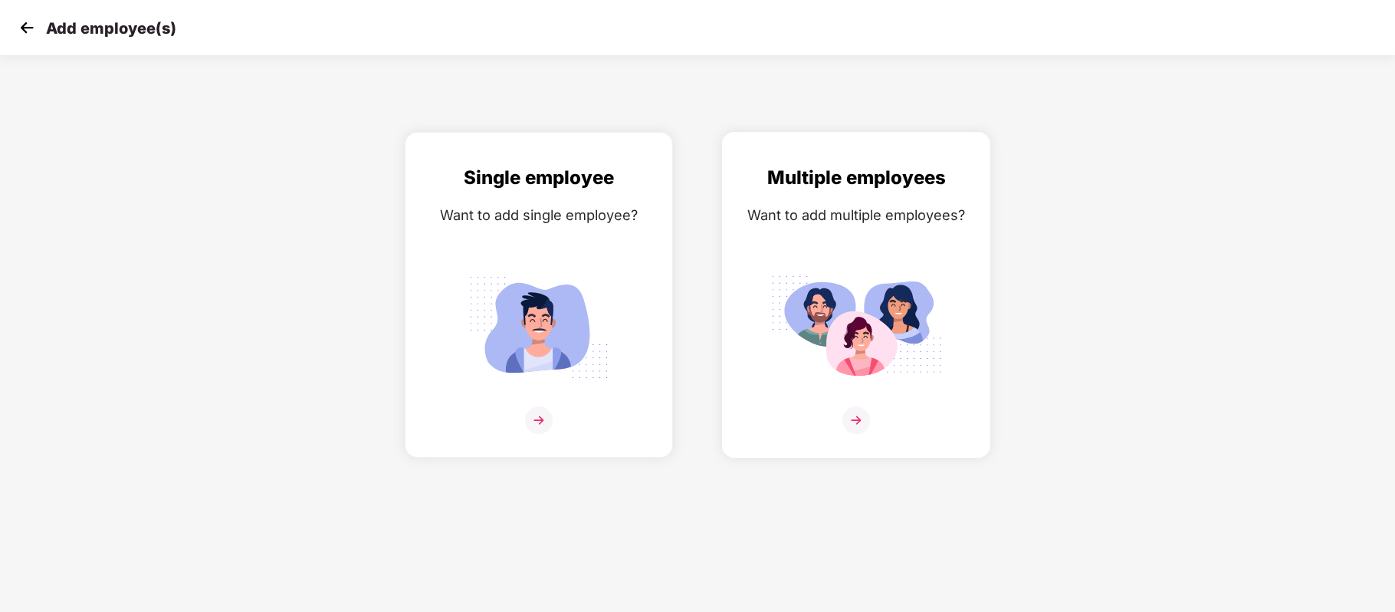
click at [851, 422] on img at bounding box center [856, 420] width 28 height 28
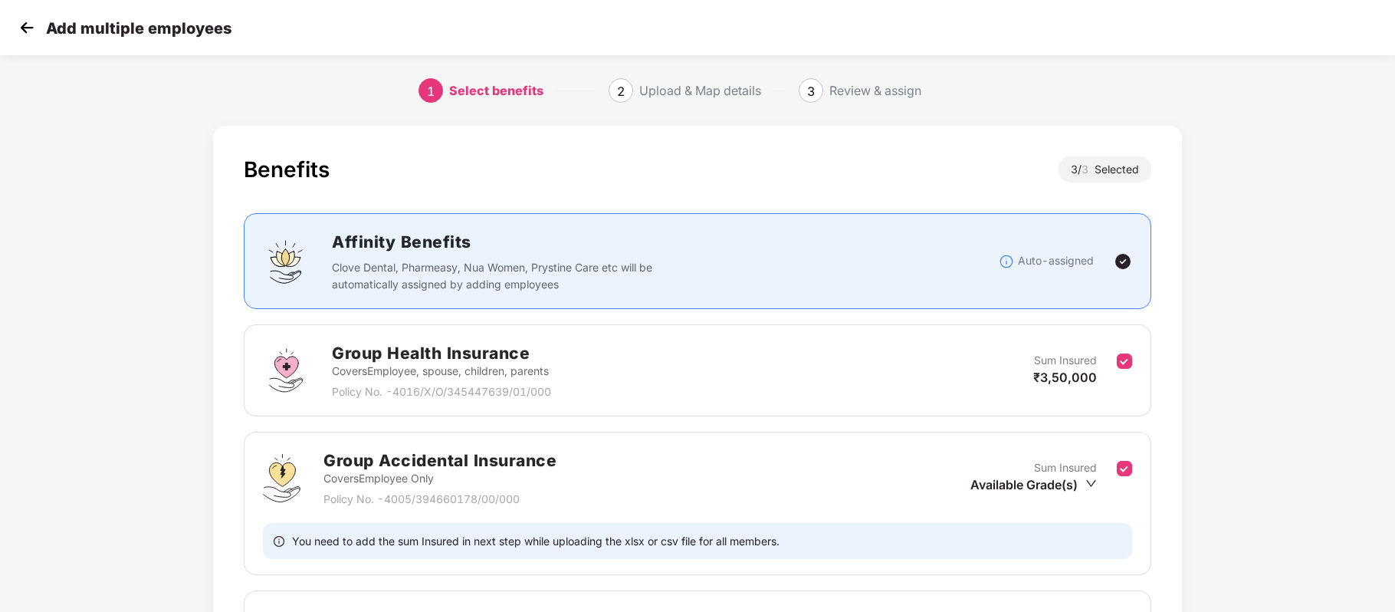
scroll to position [205, 0]
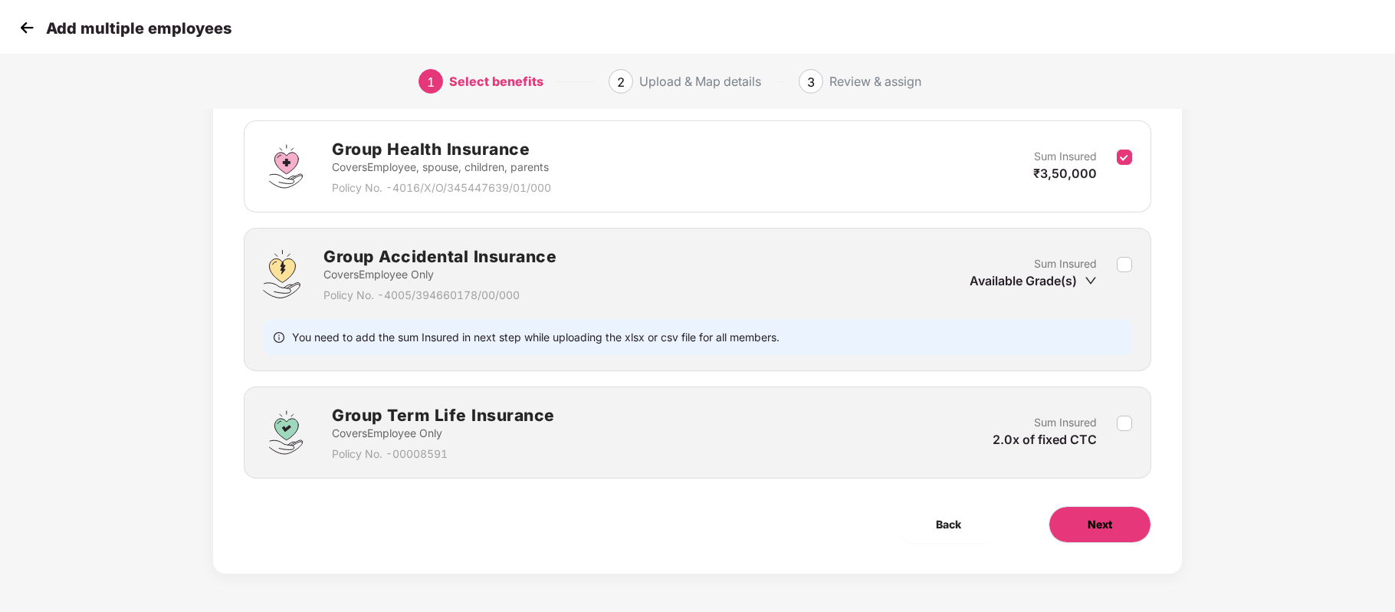
click at [1095, 524] on span "Next" at bounding box center [1100, 524] width 25 height 17
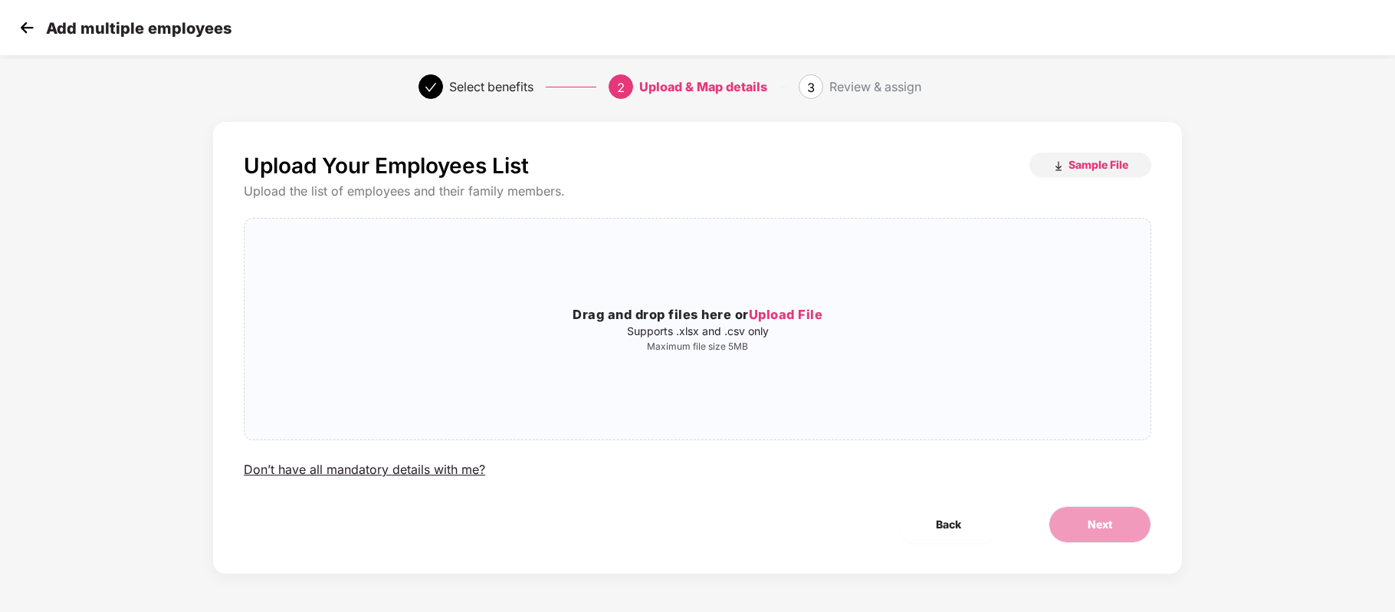
scroll to position [0, 0]
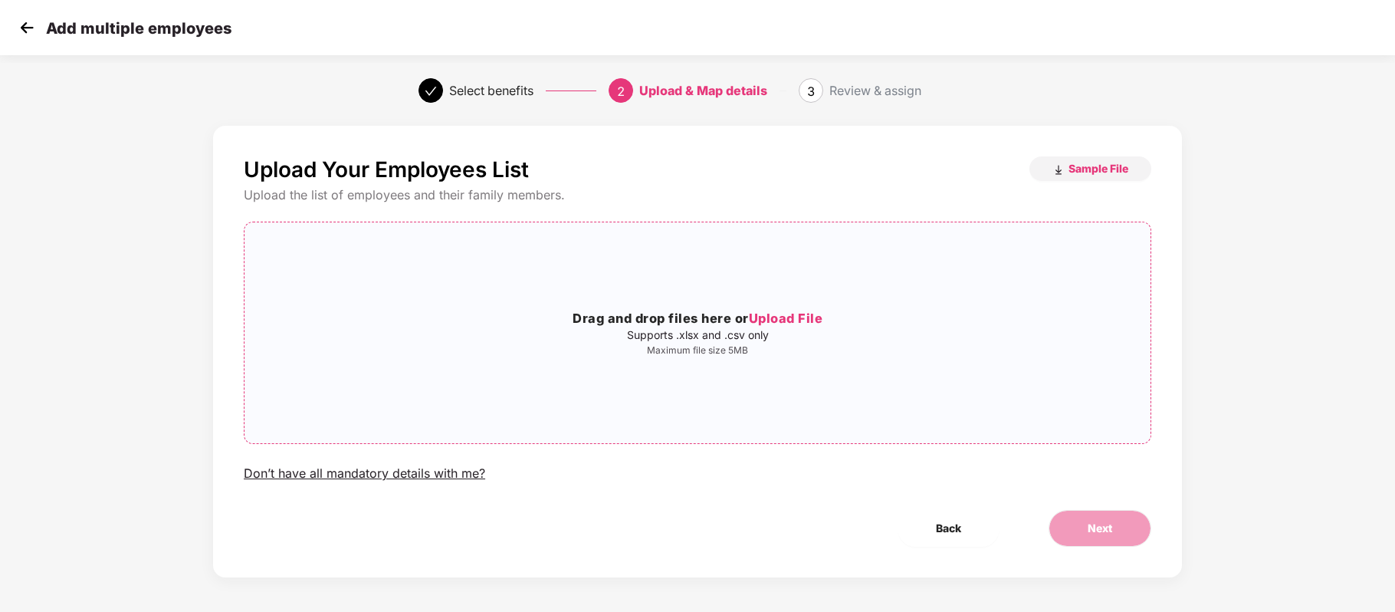
click at [776, 311] on span "Upload File" at bounding box center [786, 317] width 74 height 15
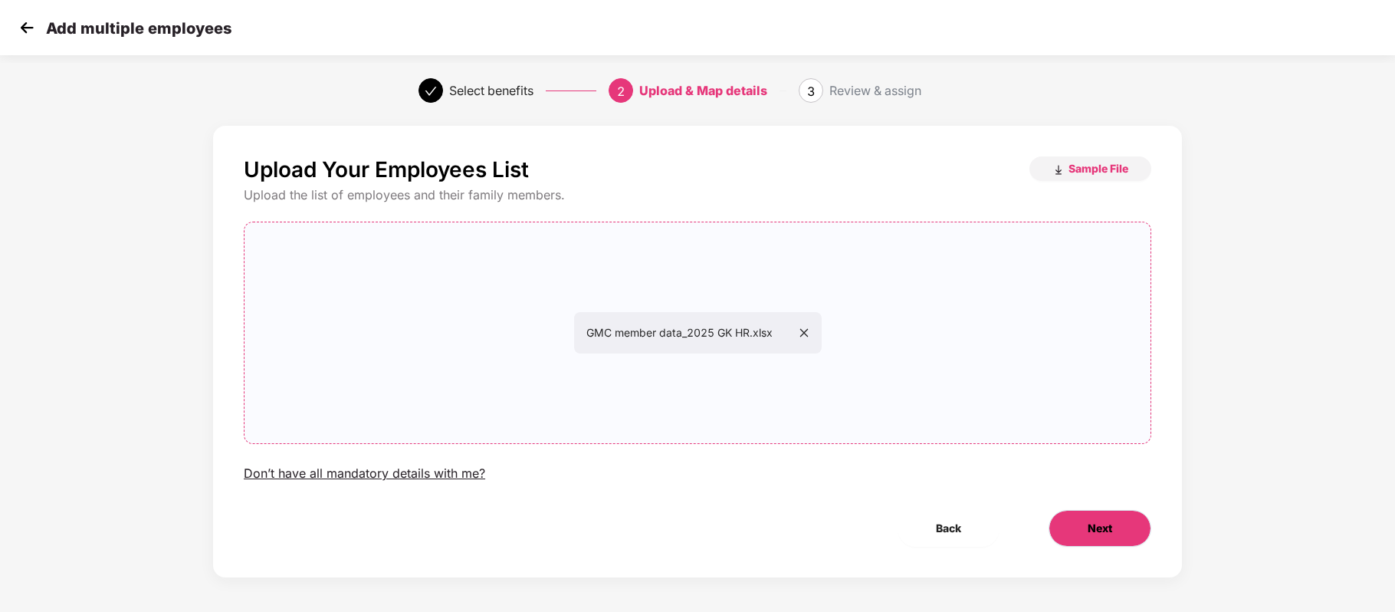
click at [1088, 525] on span "Next" at bounding box center [1100, 528] width 25 height 17
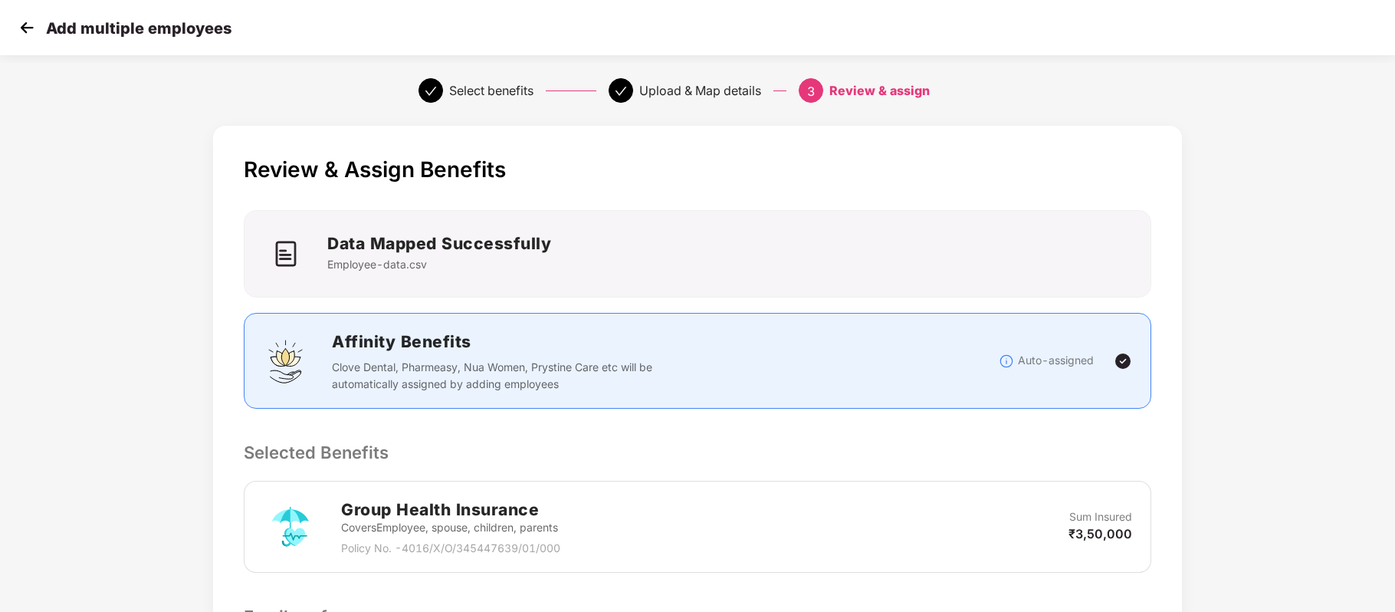
scroll to position [244, 0]
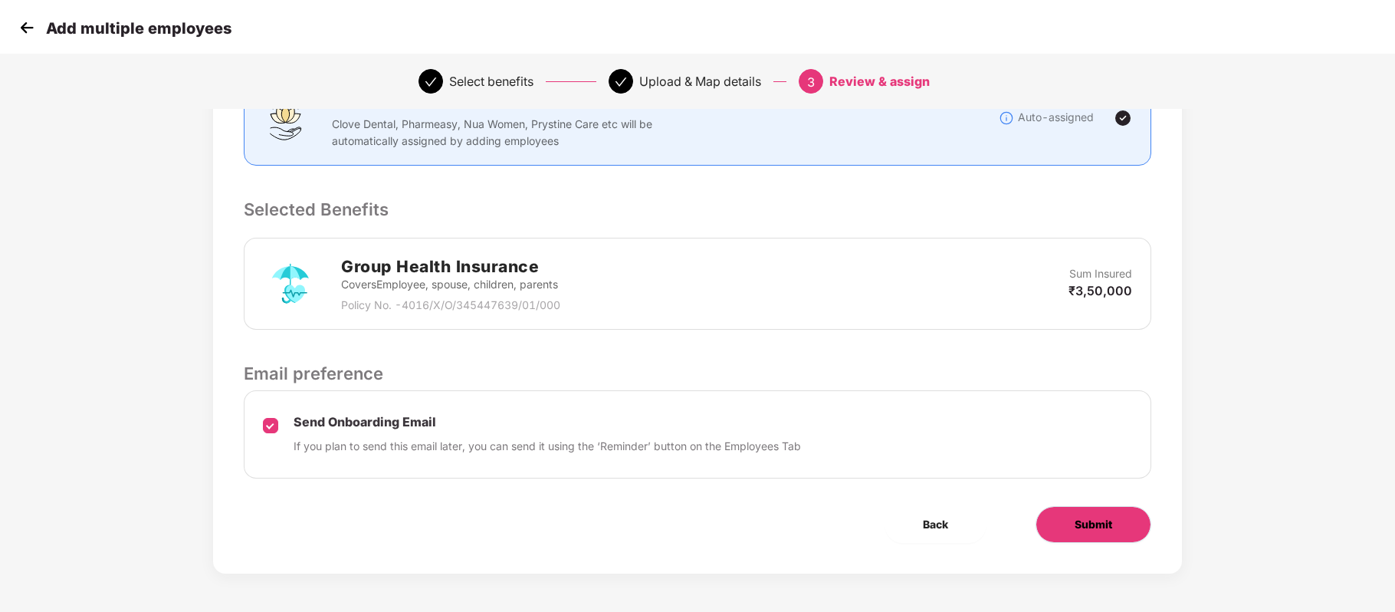
click at [1107, 527] on span "Submit" at bounding box center [1094, 524] width 38 height 17
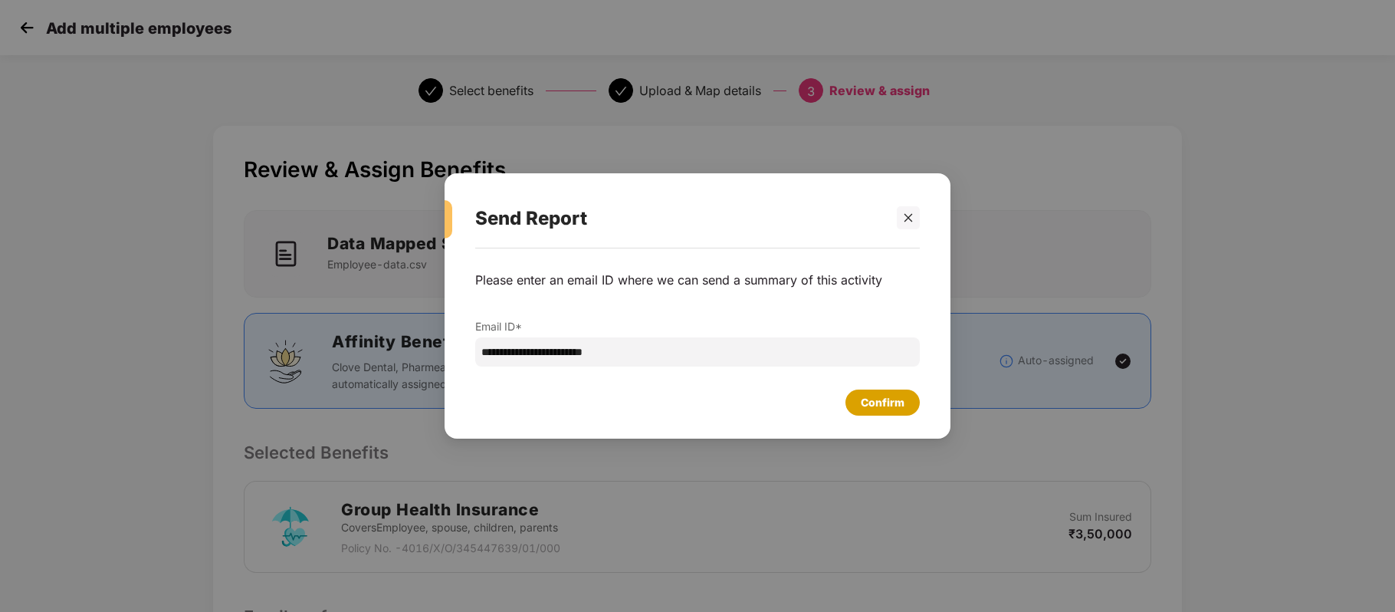
click at [892, 397] on div "Confirm" at bounding box center [883, 402] width 44 height 17
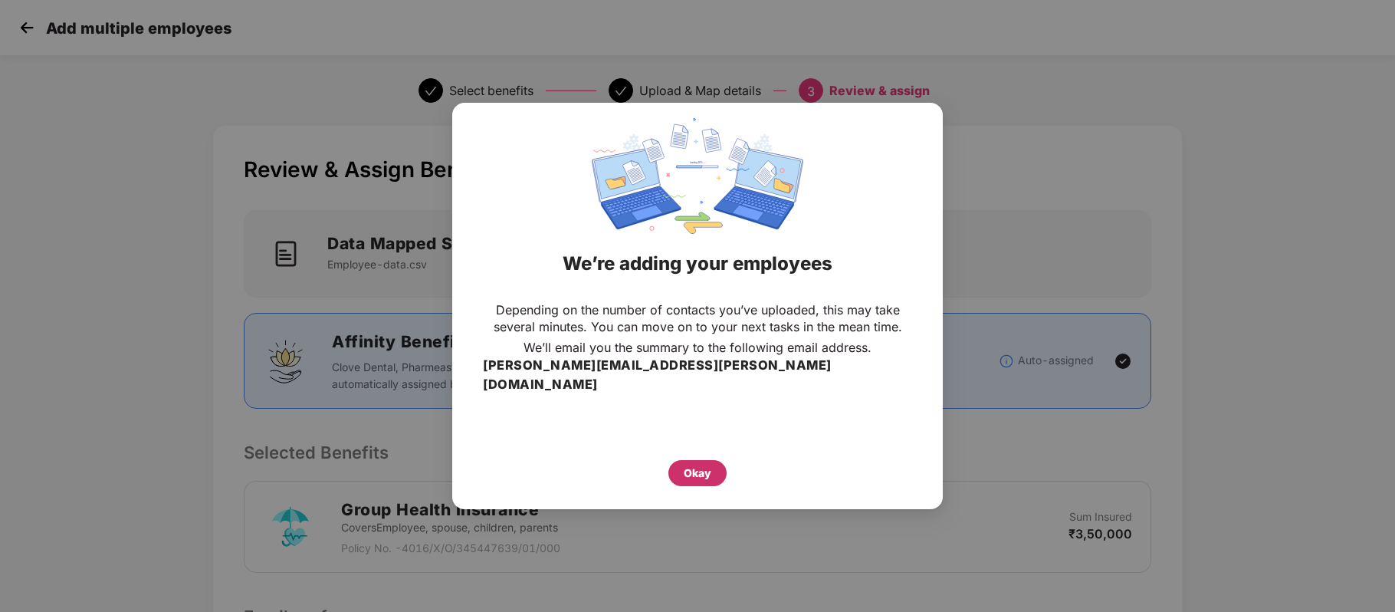
click at [705, 464] on div "Okay" at bounding box center [698, 472] width 28 height 17
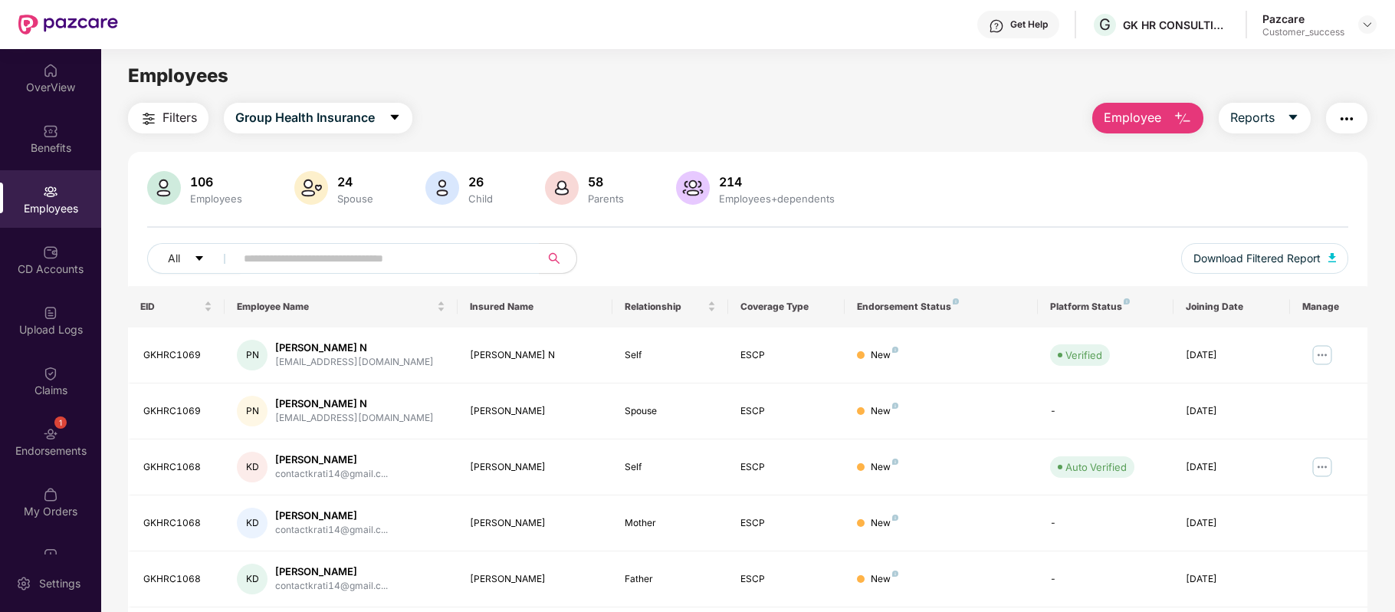
click at [1165, 120] on button "Employee" at bounding box center [1147, 118] width 111 height 31
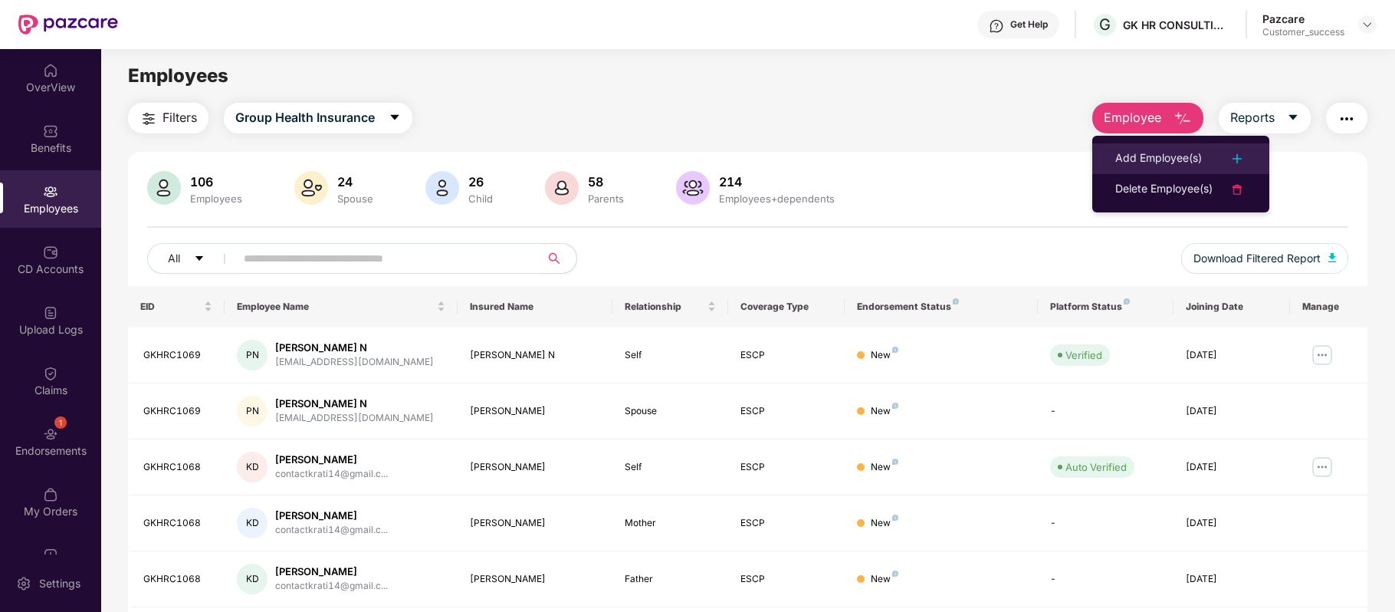
click at [1156, 158] on div "Add Employee(s)" at bounding box center [1158, 158] width 87 height 18
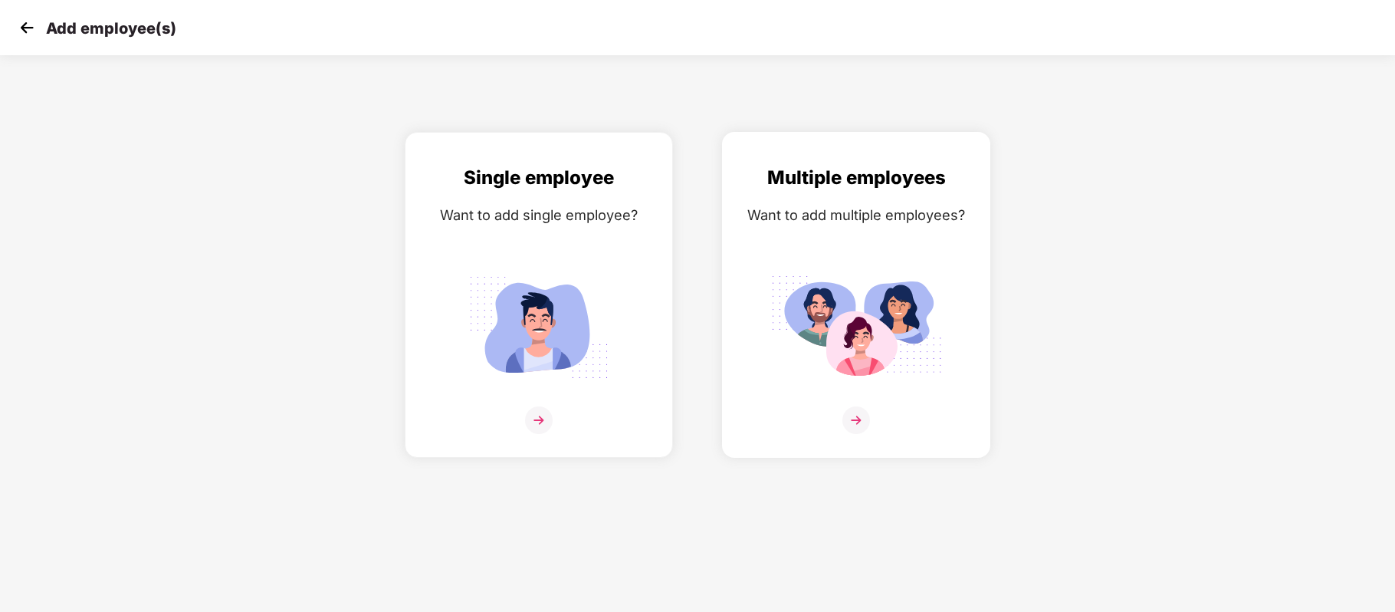
click at [868, 417] on img at bounding box center [856, 420] width 28 height 28
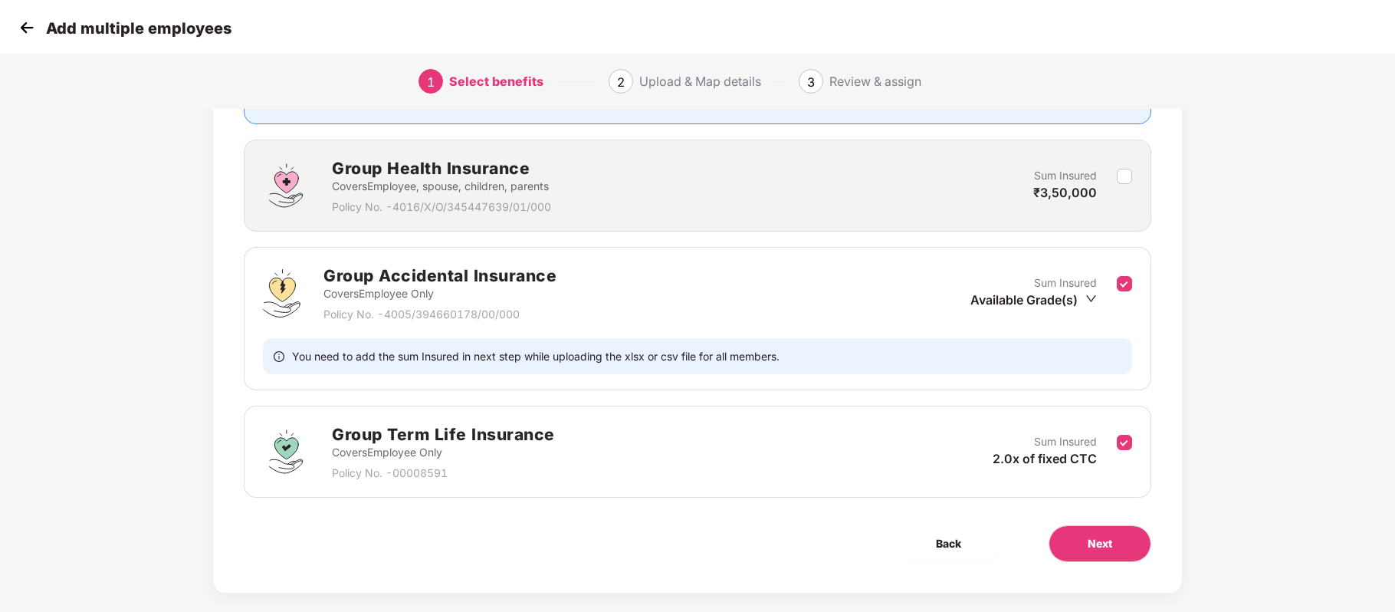
scroll to position [185, 0]
click at [1121, 274] on label at bounding box center [1124, 293] width 15 height 38
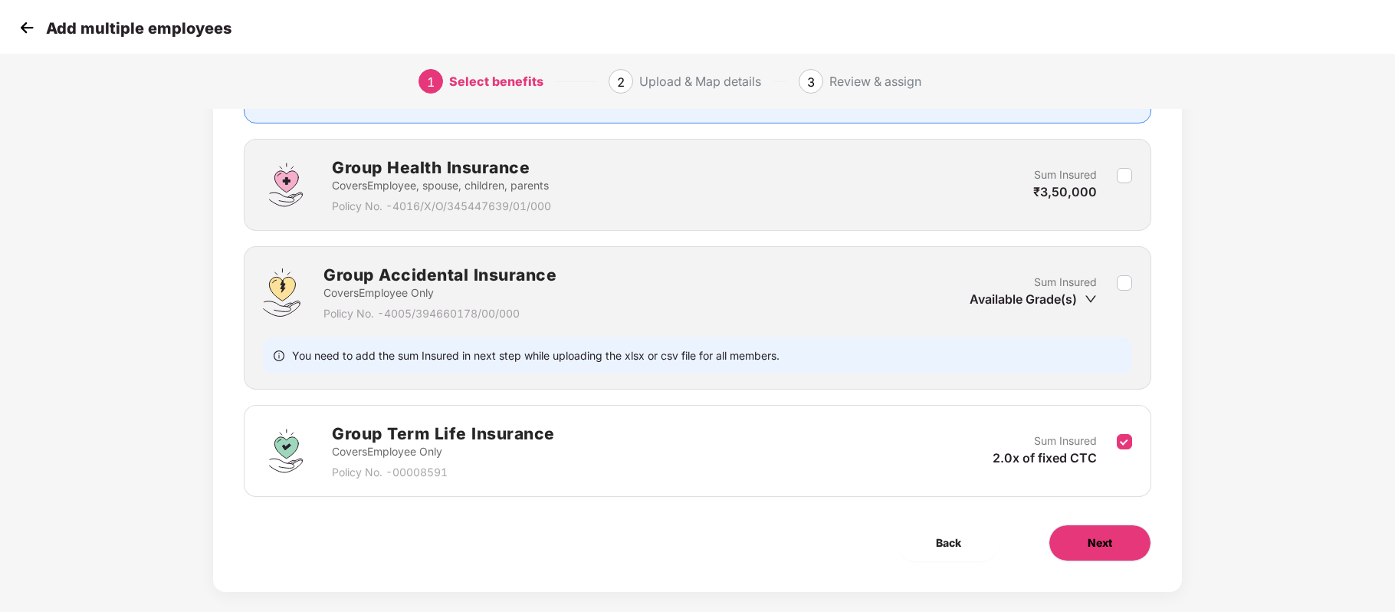
click at [1102, 547] on span "Next" at bounding box center [1100, 542] width 25 height 17
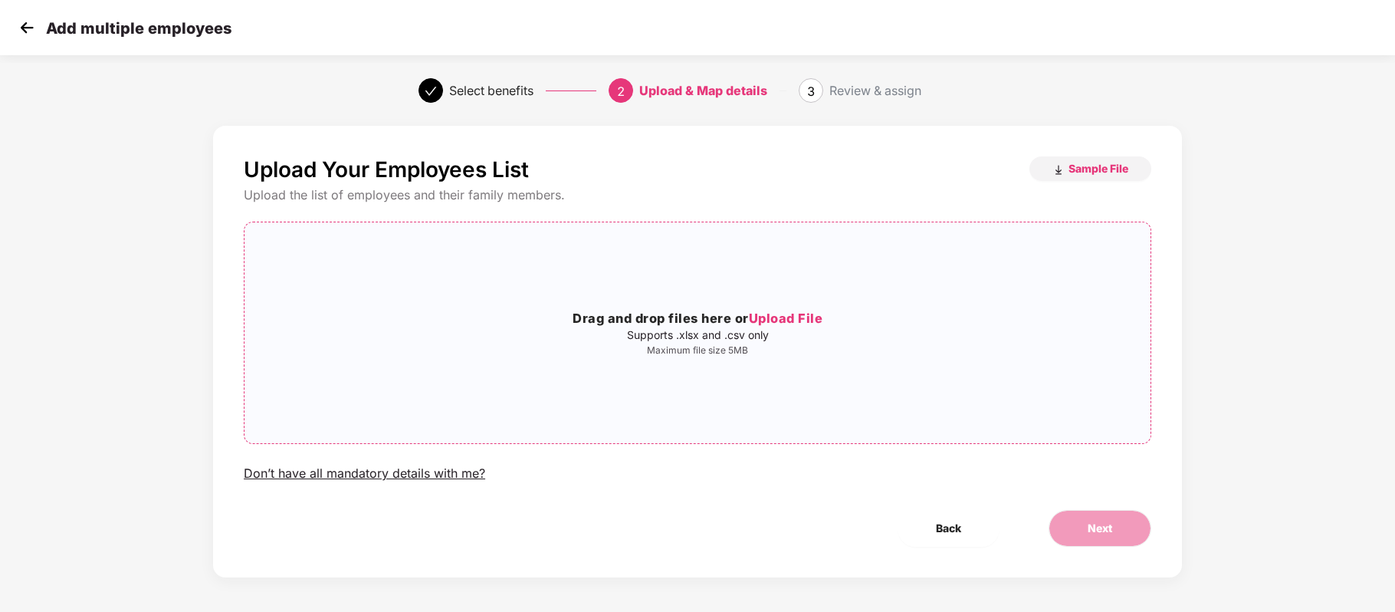
click at [789, 313] on span "Upload File" at bounding box center [786, 317] width 74 height 15
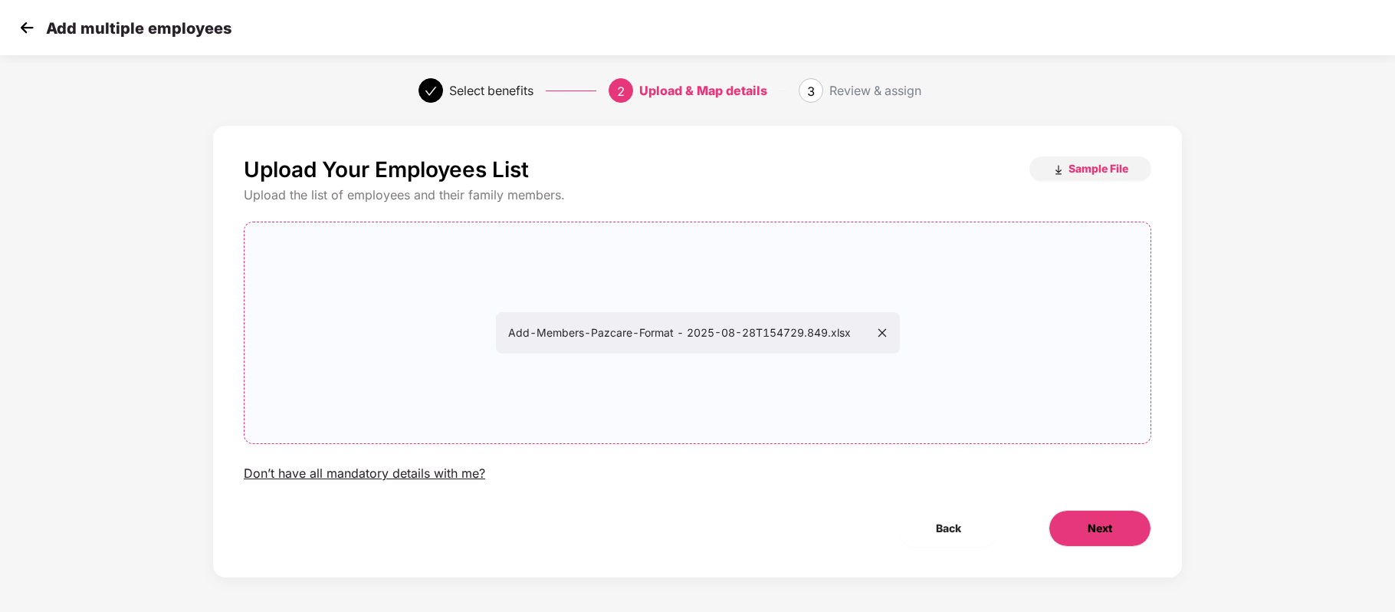
click at [1104, 543] on button "Next" at bounding box center [1099, 528] width 103 height 37
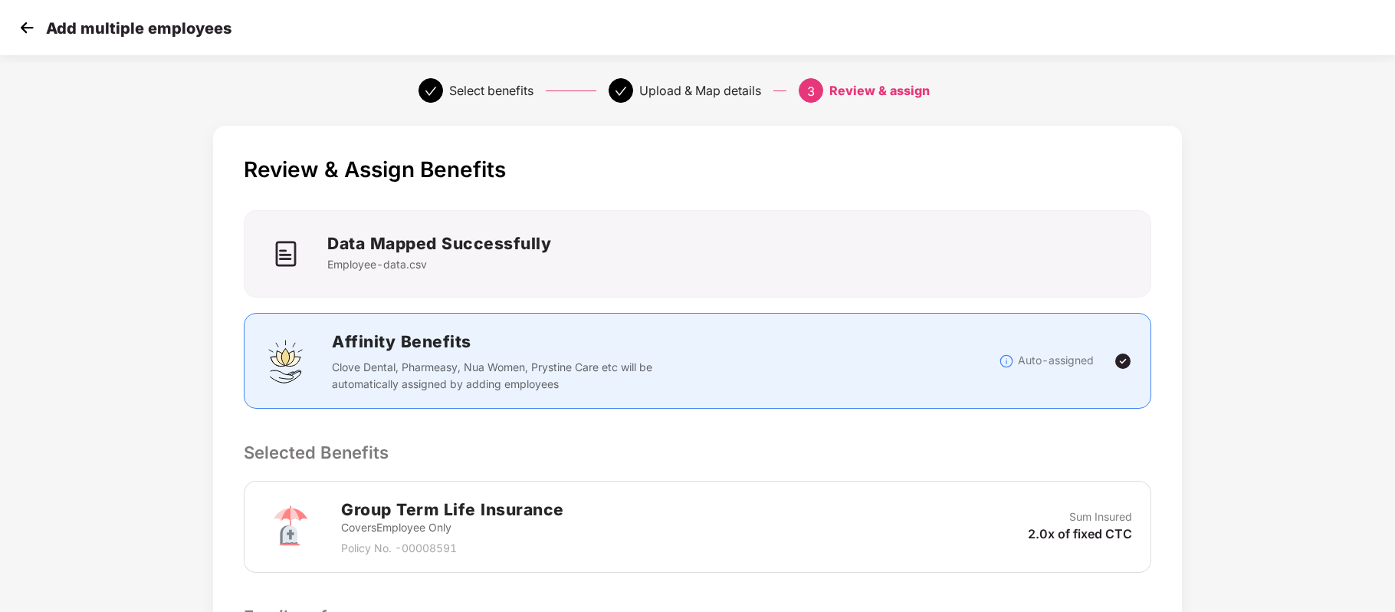
scroll to position [244, 0]
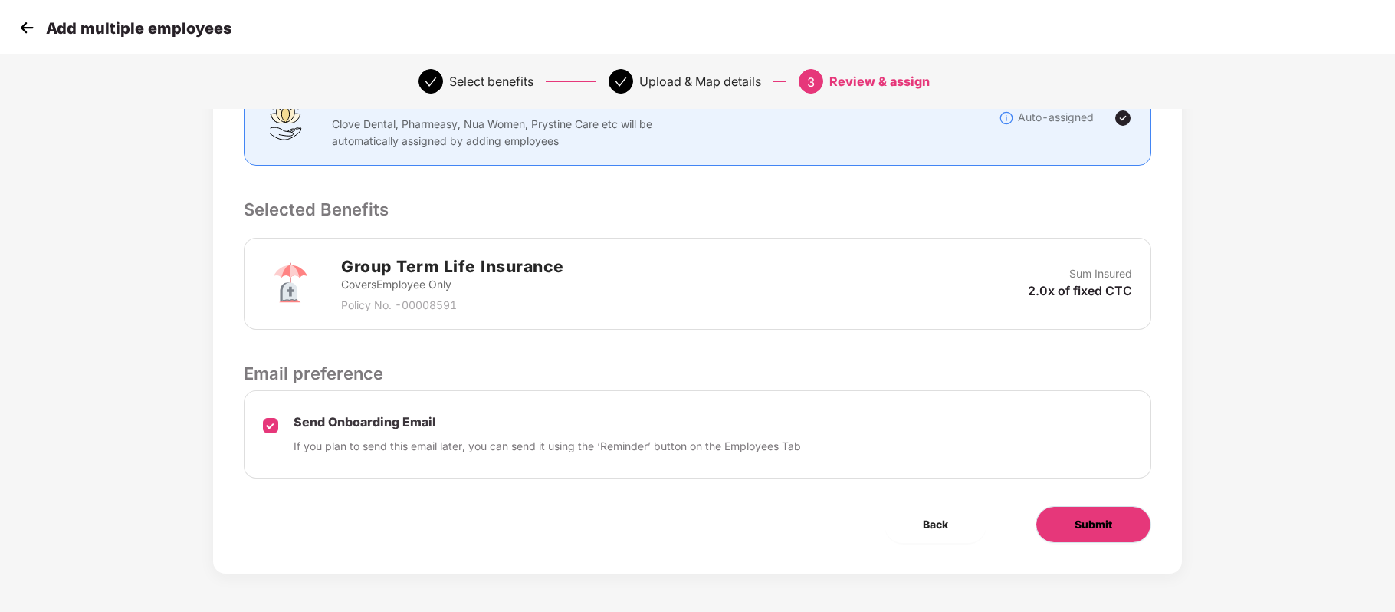
click at [1076, 530] on span "Submit" at bounding box center [1094, 524] width 38 height 17
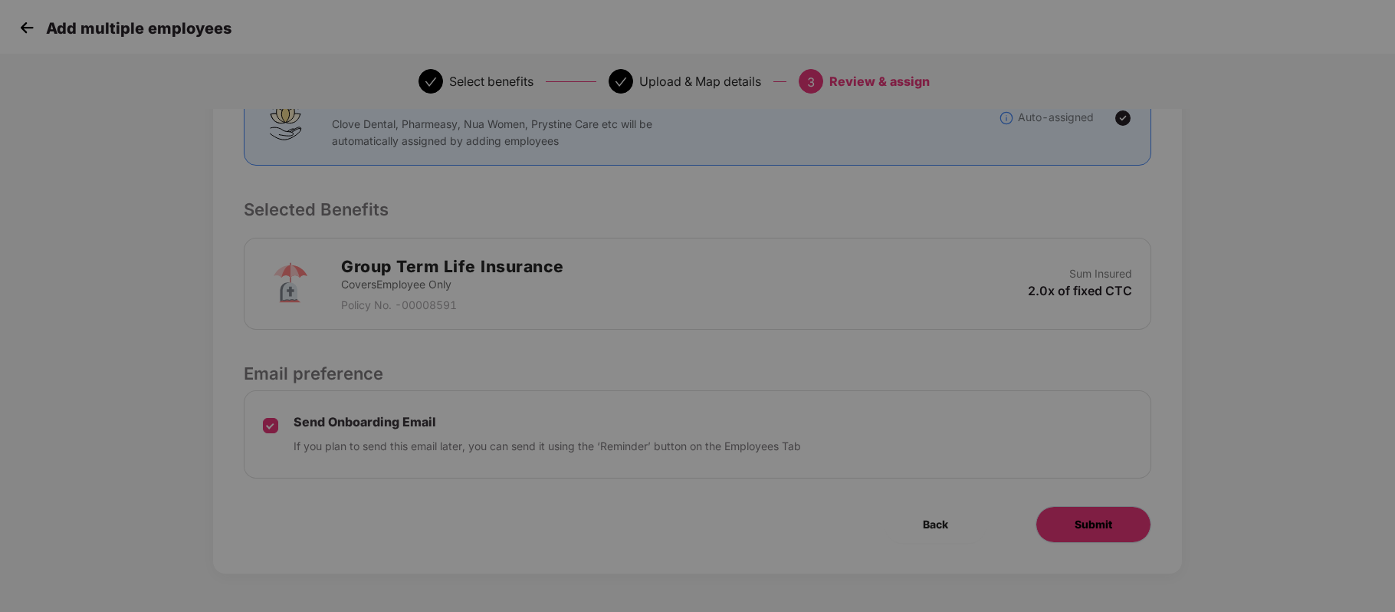
scroll to position [0, 0]
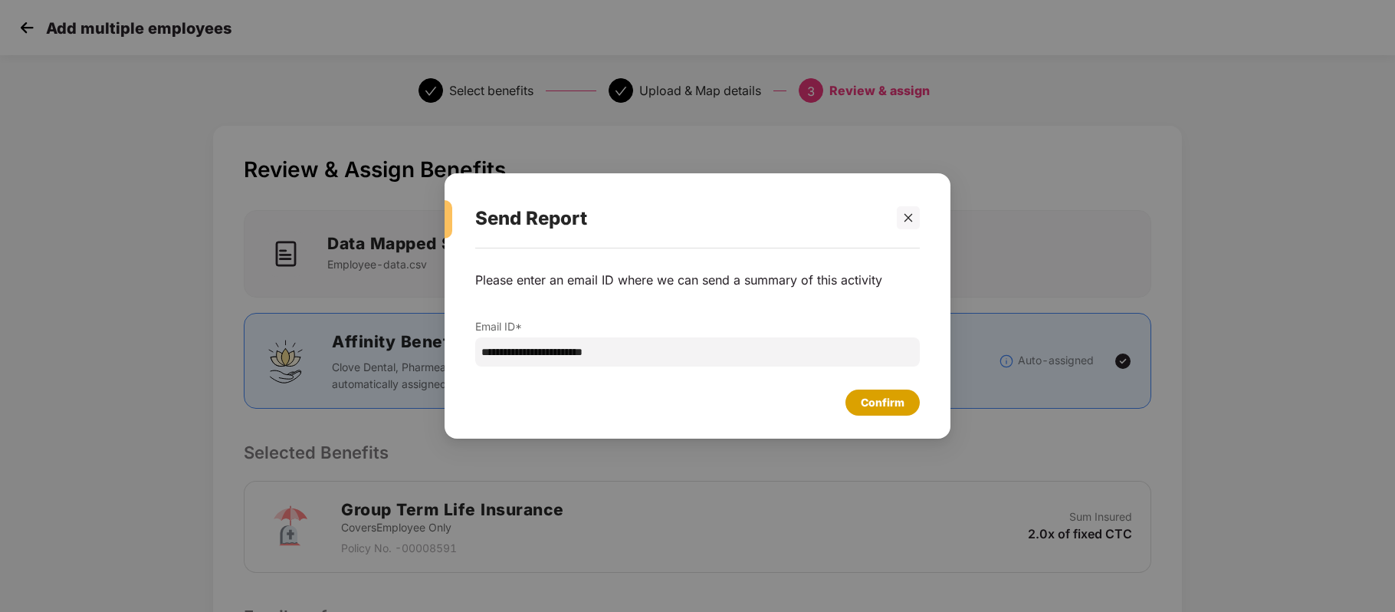
click at [896, 399] on div "Confirm" at bounding box center [883, 402] width 44 height 17
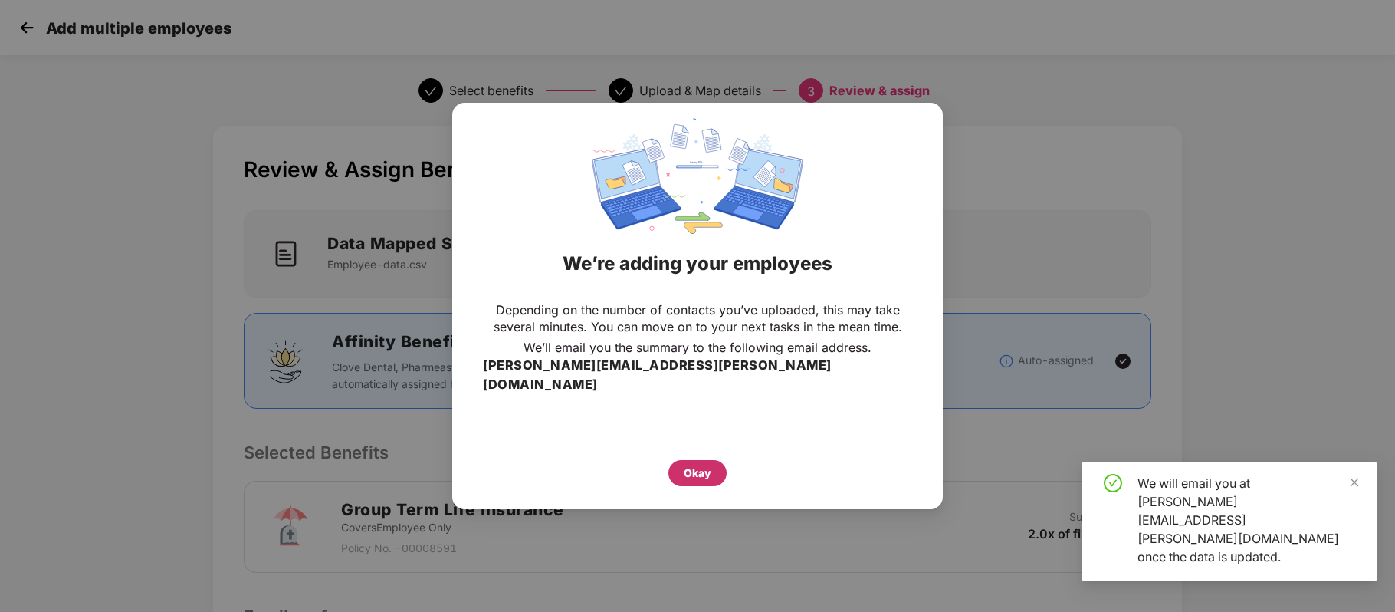
click at [711, 460] on div "Okay" at bounding box center [697, 473] width 58 height 26
